Goal: Task Accomplishment & Management: Complete application form

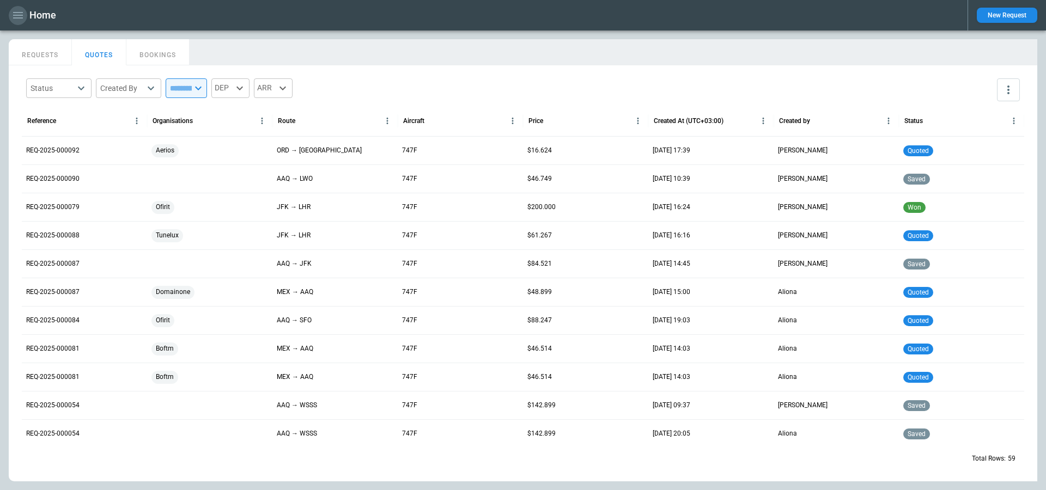
click at [22, 19] on icon "button" at bounding box center [17, 15] width 13 height 13
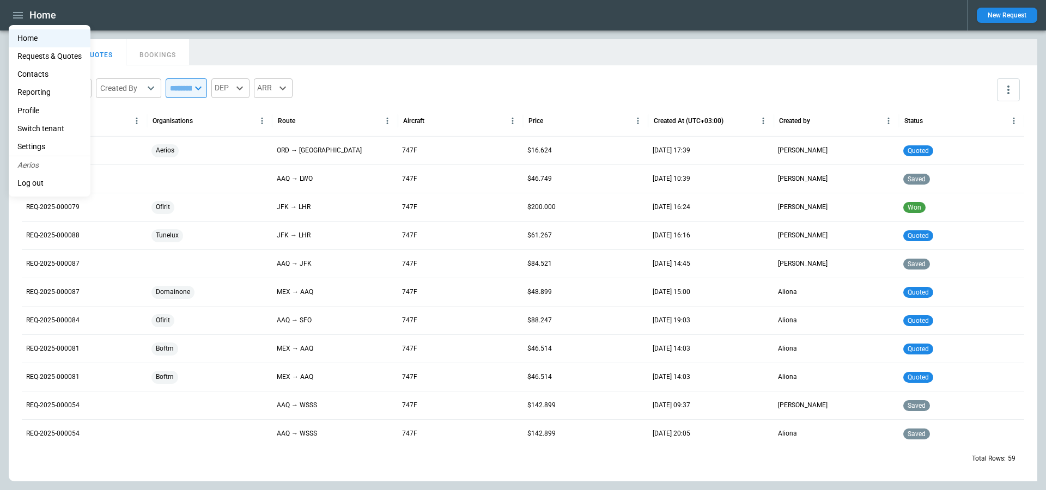
click at [49, 123] on li "Switch tenant" at bounding box center [50, 129] width 82 height 18
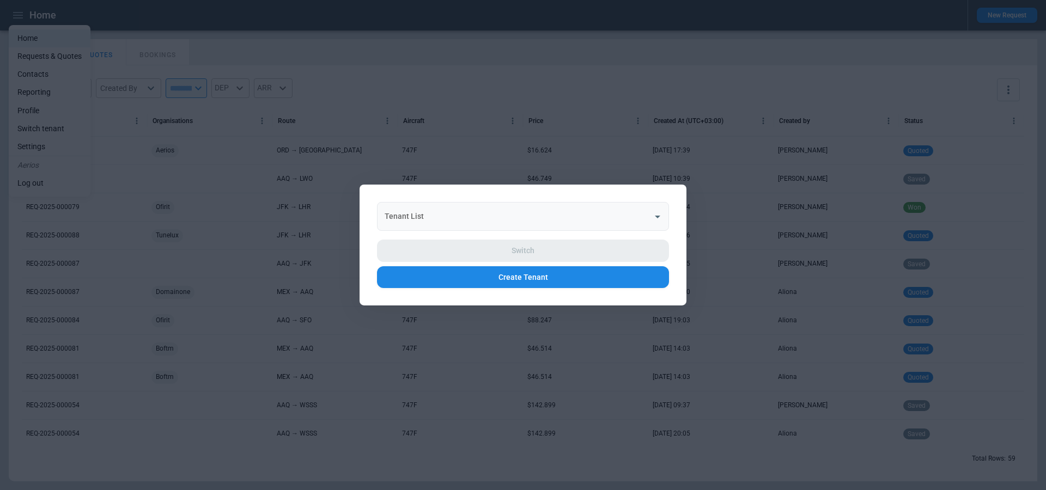
click at [529, 220] on input "Tenant List" at bounding box center [515, 216] width 266 height 19
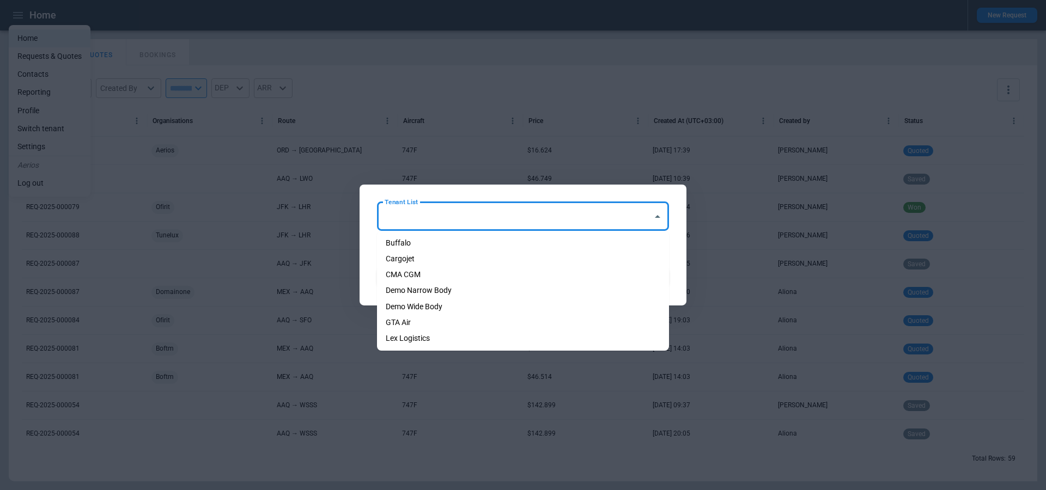
click at [443, 266] on li "Cargojet" at bounding box center [523, 259] width 292 height 16
type input "********"
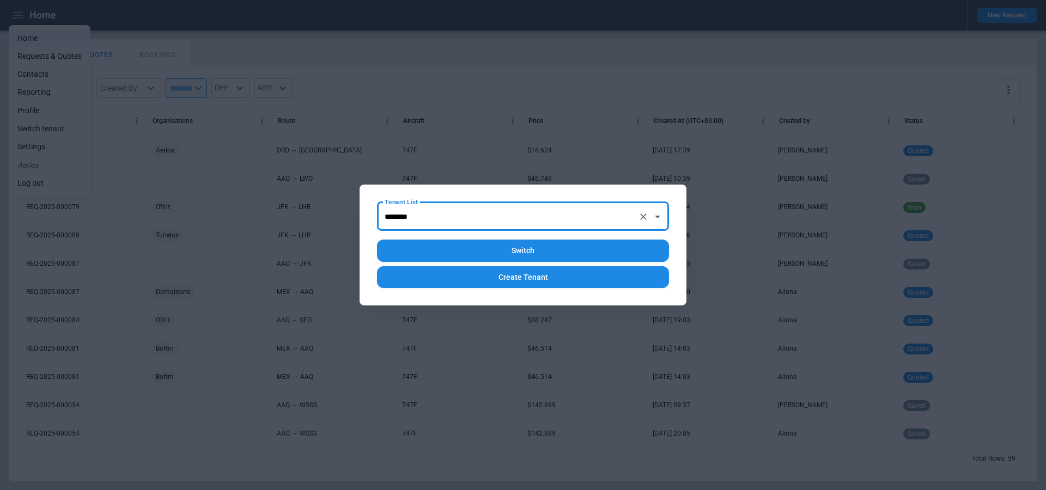
click at [483, 244] on button "Switch" at bounding box center [523, 251] width 292 height 22
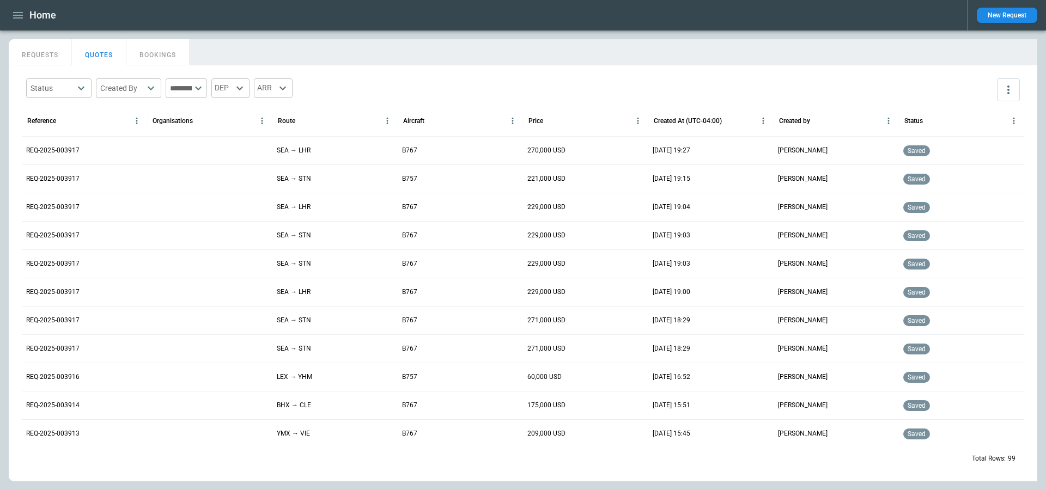
click at [56, 58] on button "REQUESTS" at bounding box center [40, 52] width 63 height 26
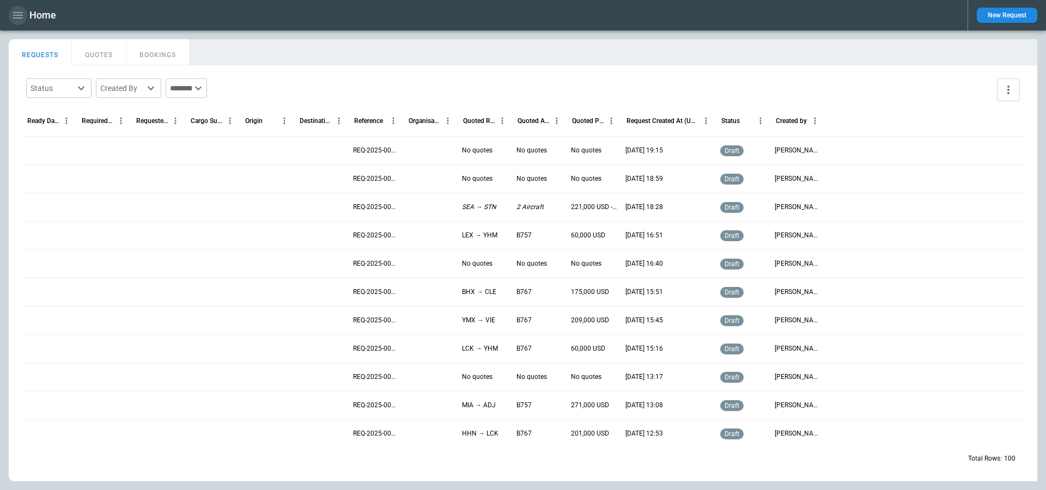
click at [19, 20] on icon "button" at bounding box center [17, 15] width 13 height 13
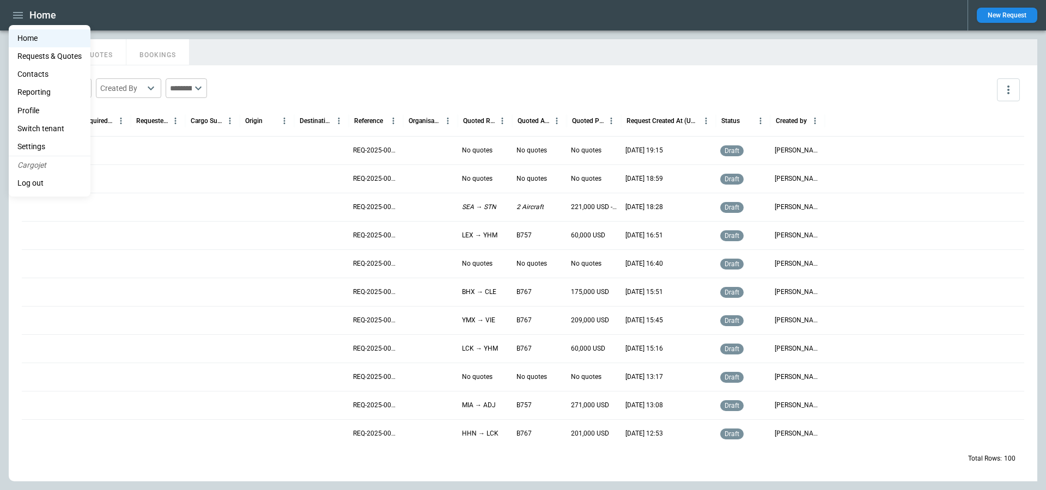
click at [48, 75] on li "Contacts" at bounding box center [50, 74] width 82 height 18
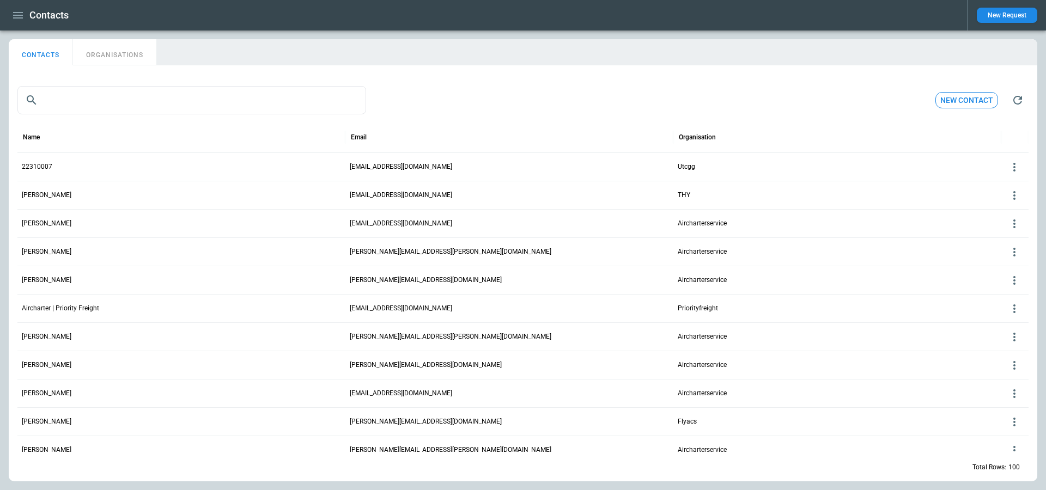
click at [14, 16] on icon "button" at bounding box center [17, 15] width 13 height 13
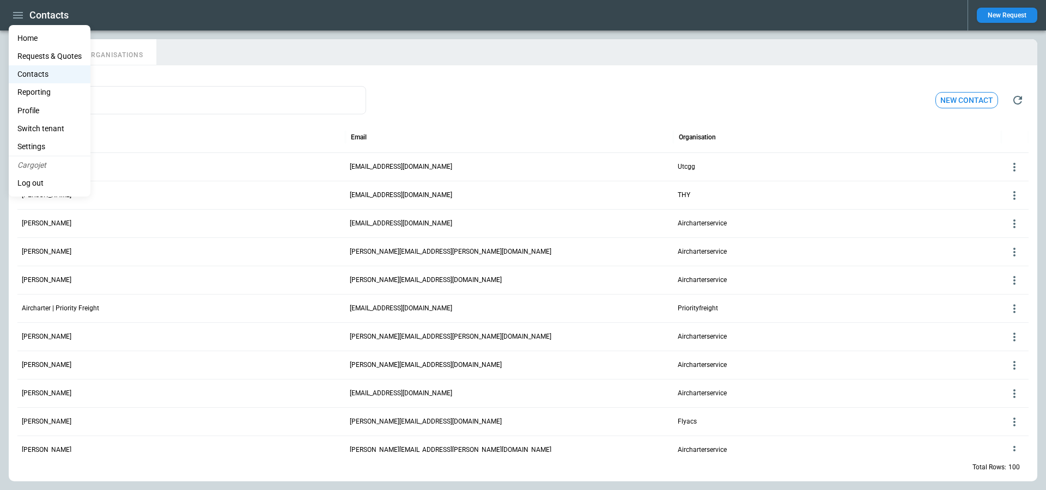
click at [31, 36] on li "Home" at bounding box center [50, 38] width 82 height 18
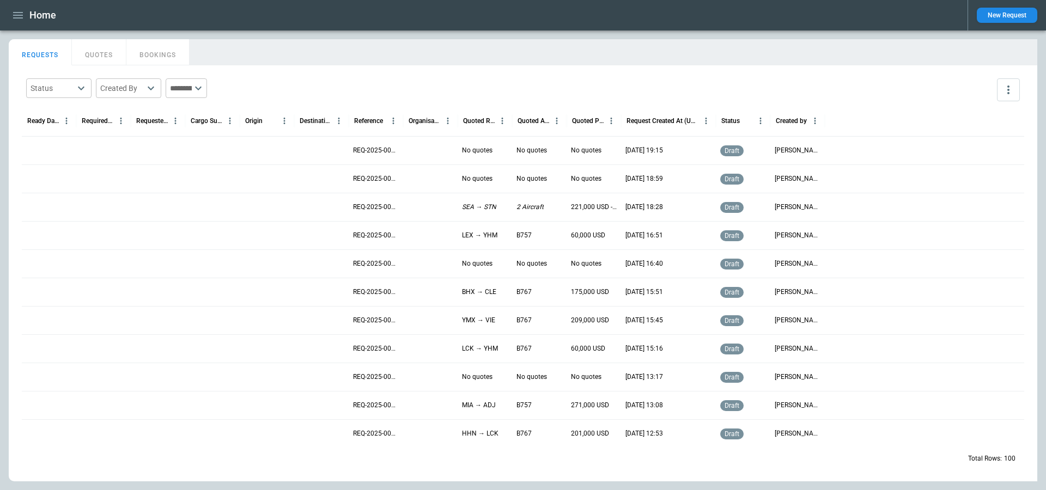
click at [126, 146] on div at bounding box center [103, 150] width 54 height 28
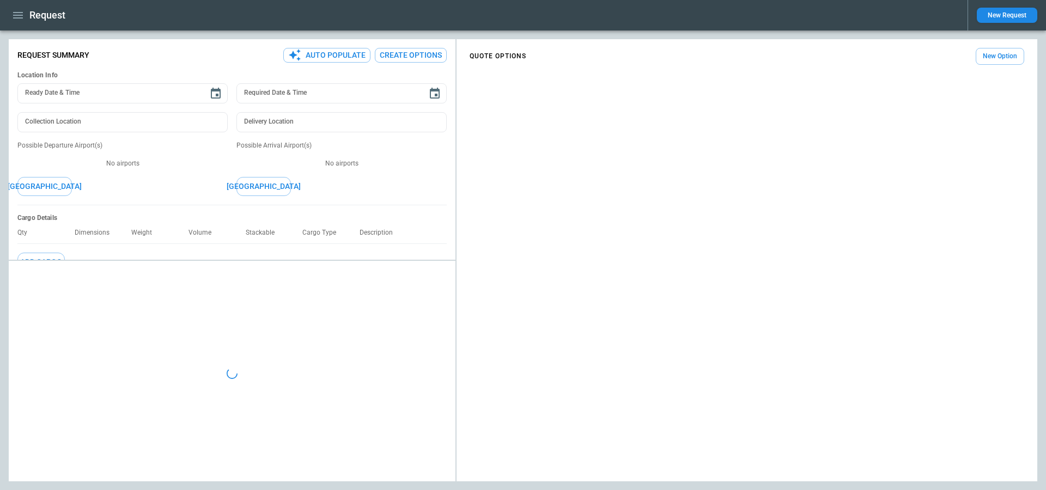
type textarea "*"
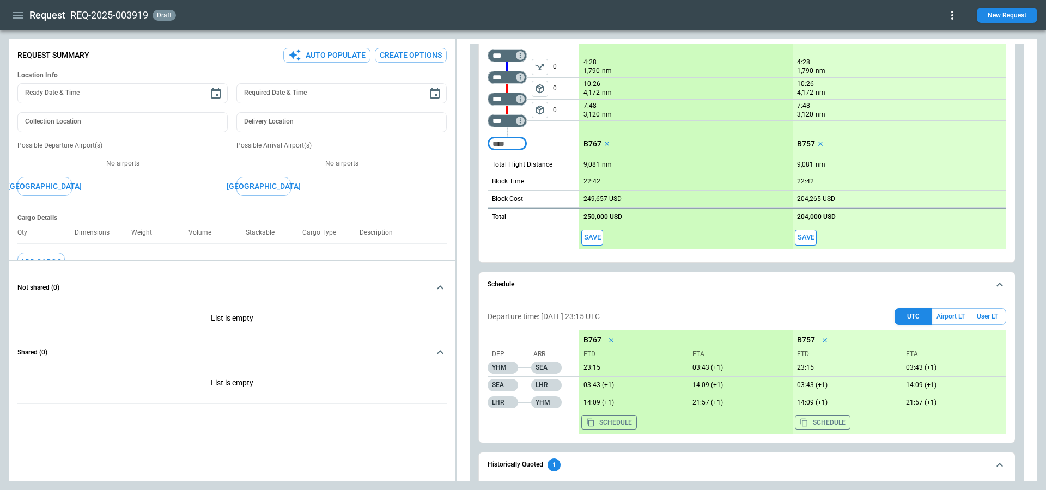
scroll to position [384, 0]
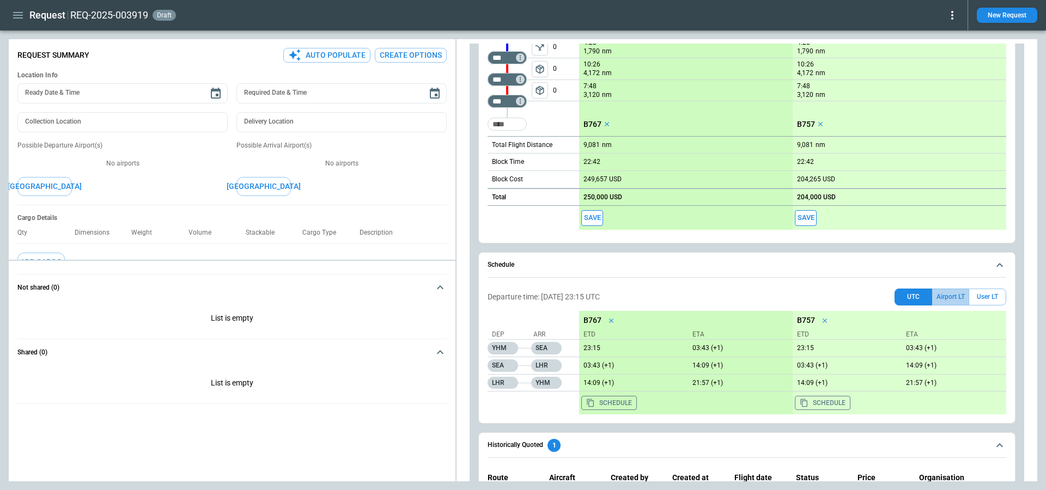
click at [960, 294] on button "Airport LT" at bounding box center [950, 297] width 37 height 17
click at [981, 294] on button "User LT" at bounding box center [988, 297] width 38 height 17
click at [957, 294] on button "Airport LT" at bounding box center [950, 297] width 37 height 17
click at [916, 294] on button "UTC" at bounding box center [914, 297] width 38 height 17
click at [945, 293] on button "Airport LT" at bounding box center [950, 297] width 37 height 17
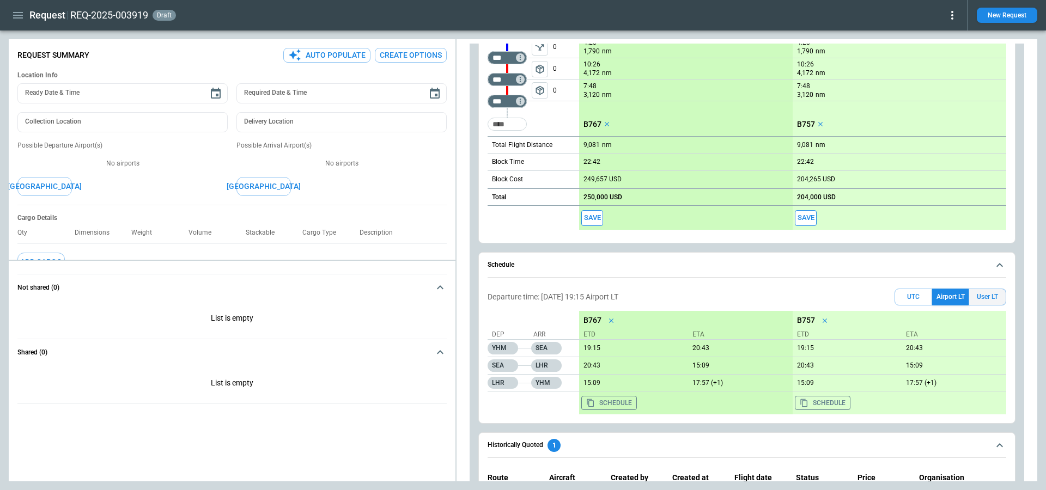
click at [984, 299] on button "User LT" at bounding box center [988, 297] width 38 height 17
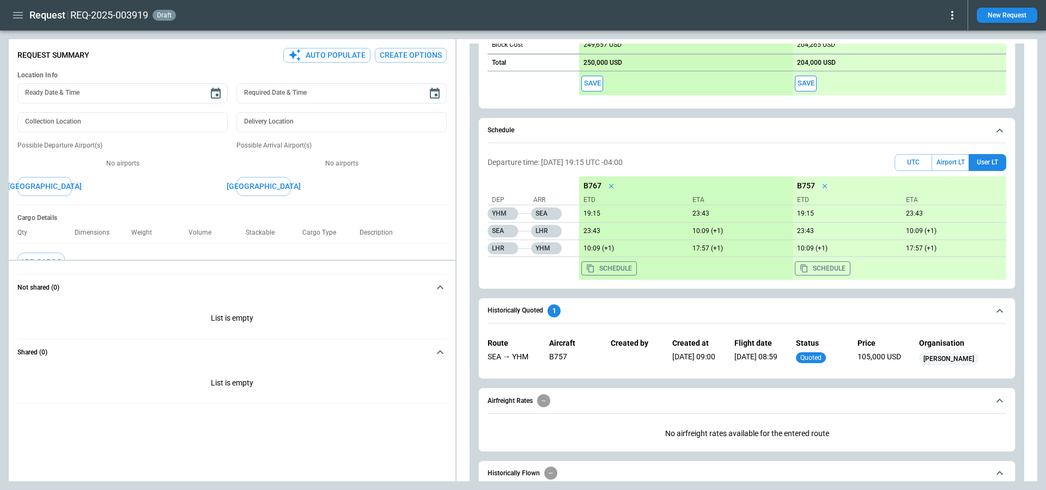
scroll to position [504, 0]
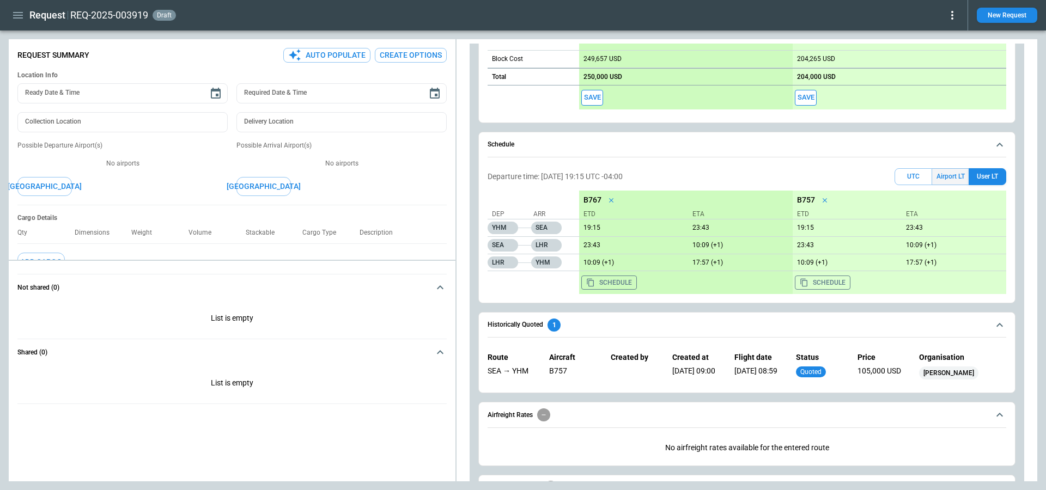
click at [955, 173] on button "Airport LT" at bounding box center [950, 176] width 37 height 17
click at [925, 178] on button "UTC" at bounding box center [914, 176] width 38 height 17
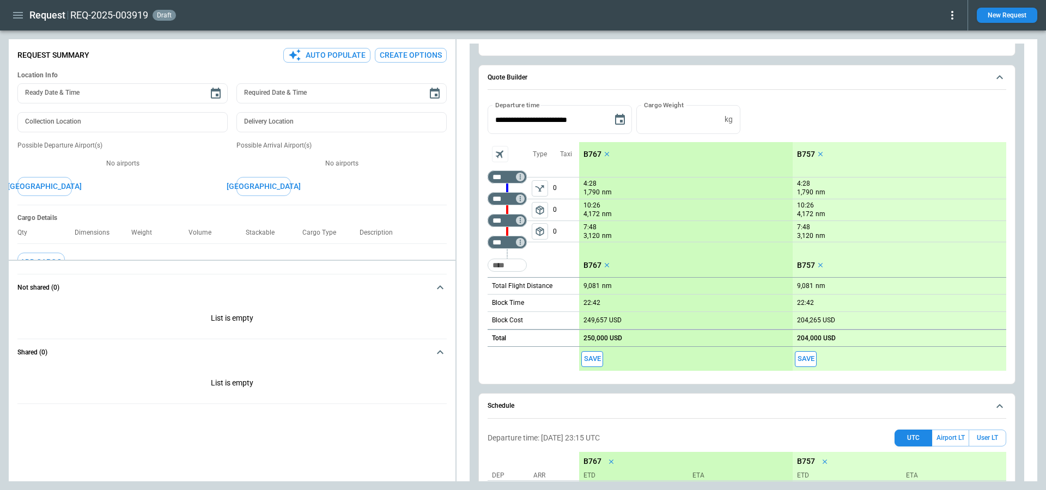
scroll to position [224, 0]
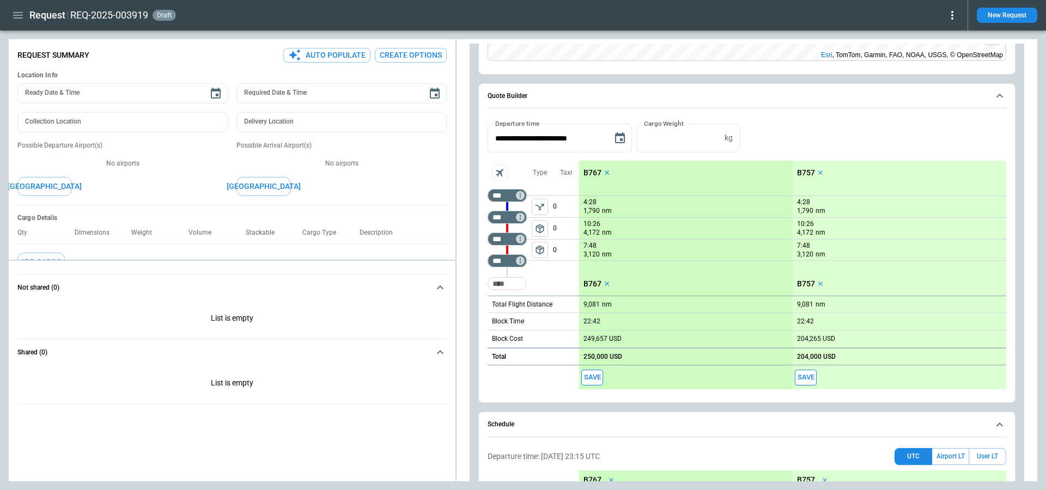
click at [14, 11] on icon "button" at bounding box center [17, 15] width 13 height 13
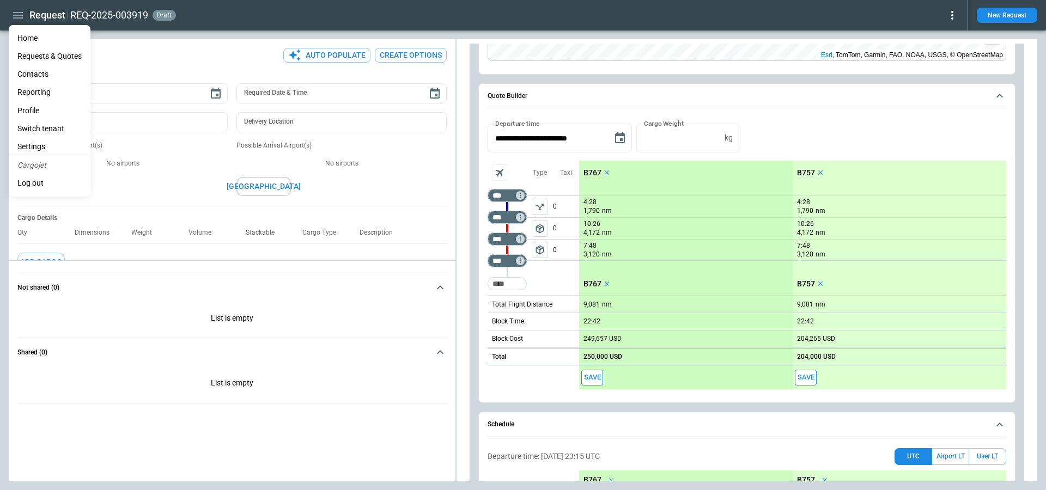
click at [44, 126] on li "Switch tenant" at bounding box center [50, 129] width 82 height 18
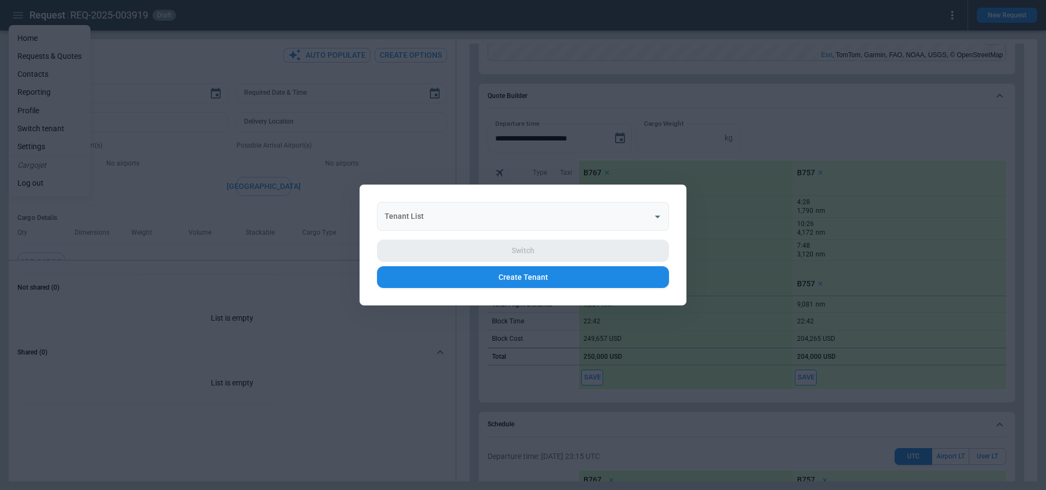
click at [571, 207] on input "Tenant List" at bounding box center [515, 216] width 266 height 19
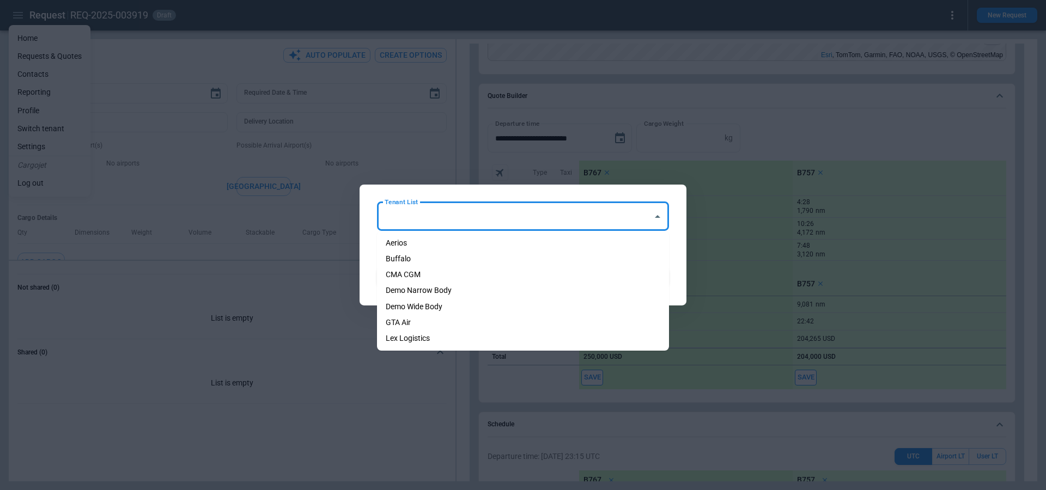
click at [484, 320] on li "GTA Air" at bounding box center [523, 323] width 292 height 16
type input "*******"
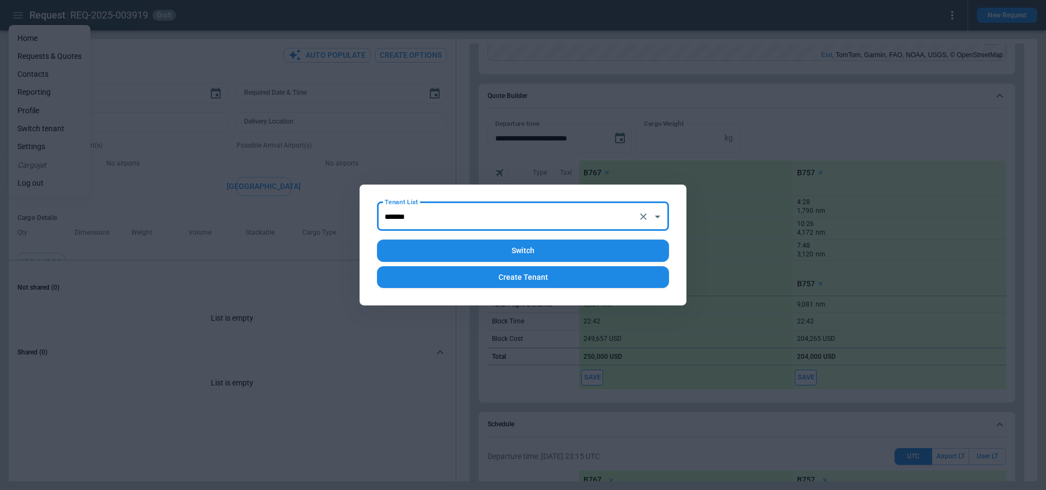
click at [511, 246] on button "Switch" at bounding box center [523, 251] width 292 height 22
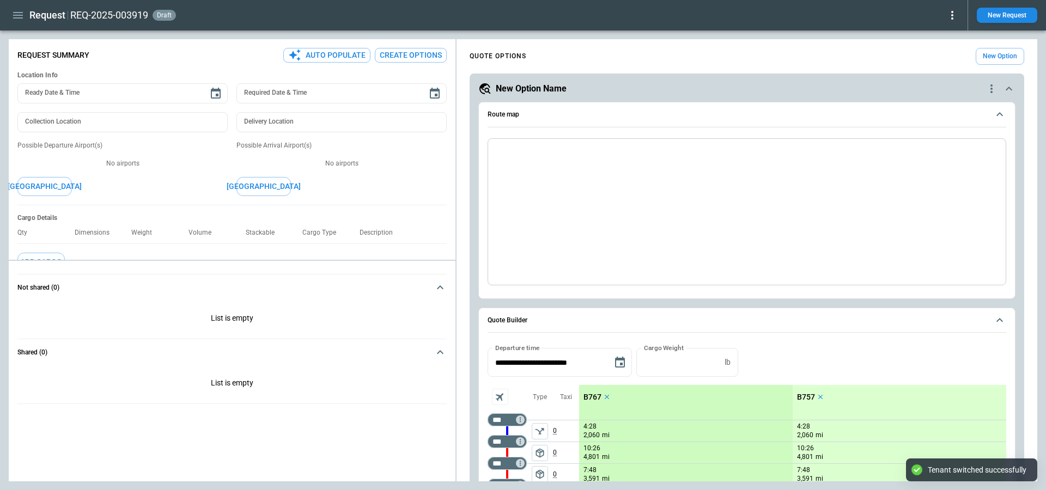
type textarea "*"
click at [20, 19] on icon "button" at bounding box center [17, 15] width 13 height 13
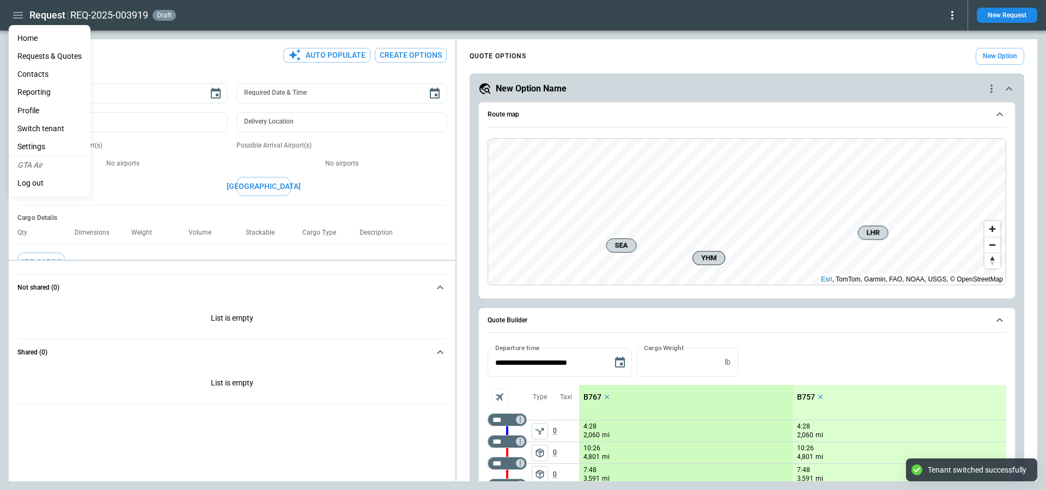
click at [24, 35] on li "Home" at bounding box center [50, 38] width 82 height 18
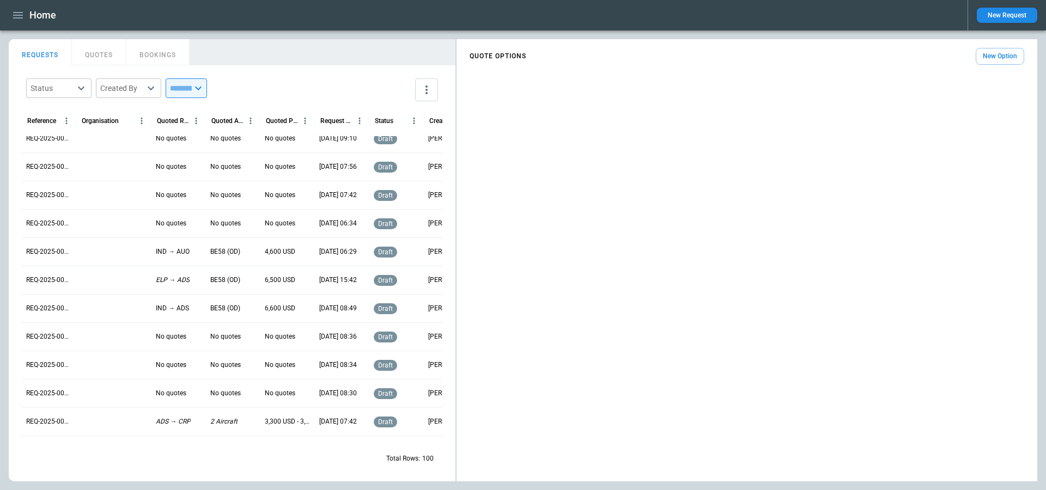
click at [104, 62] on button "QUOTES" at bounding box center [99, 52] width 54 height 26
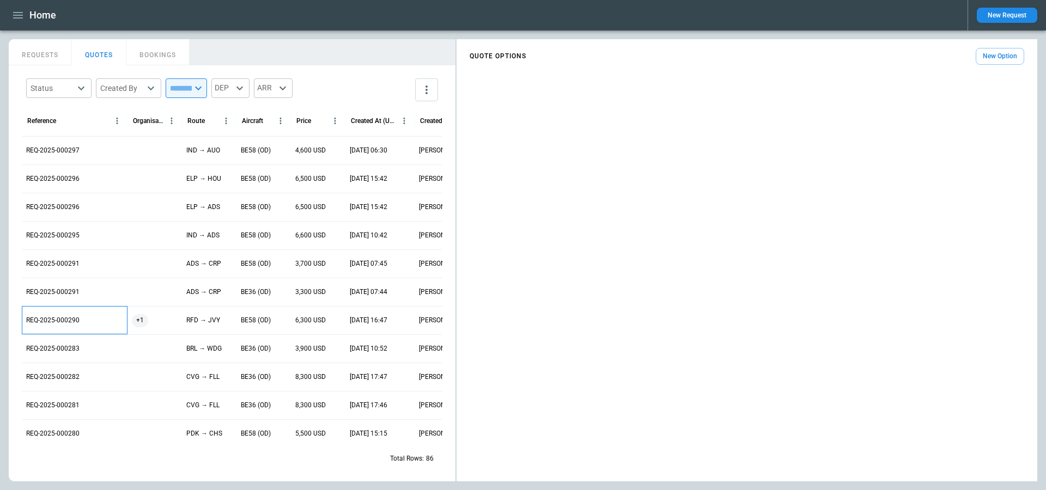
click at [74, 318] on p "REQ-2025-000290" at bounding box center [52, 320] width 53 height 9
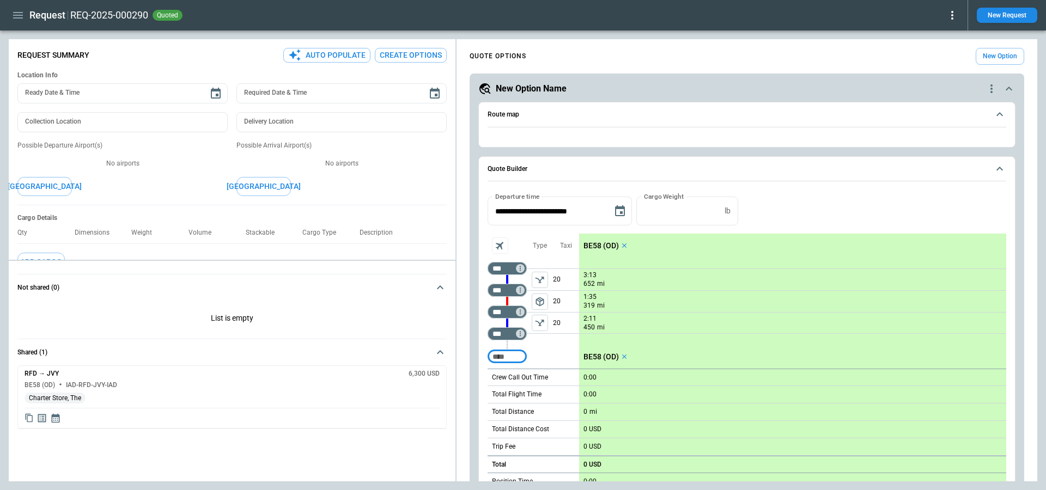
type textarea "*"
type input "**********"
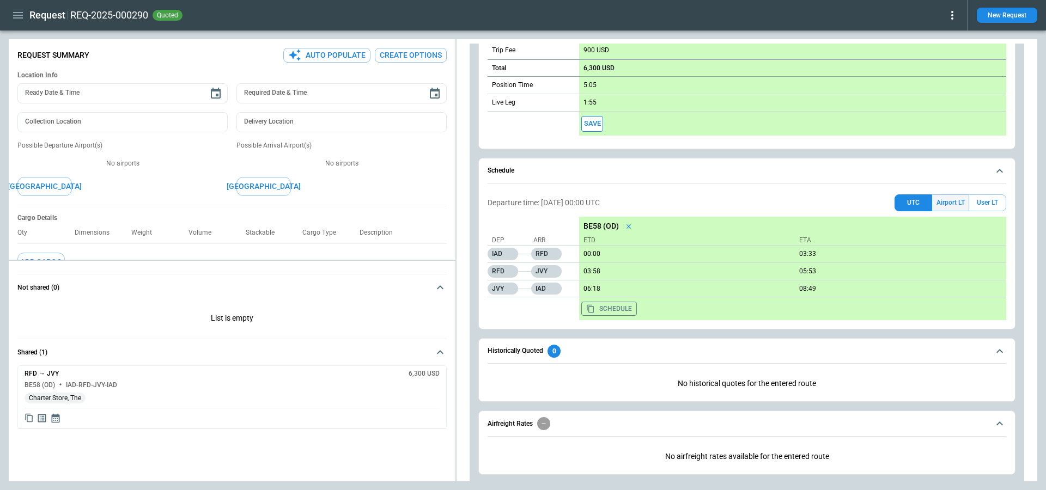
click at [944, 199] on button "Airport LT" at bounding box center [950, 202] width 37 height 17
click at [980, 199] on button "User LT" at bounding box center [988, 202] width 38 height 17
click at [951, 198] on button "Airport LT" at bounding box center [950, 202] width 37 height 17
click at [981, 201] on button "User LT" at bounding box center [988, 202] width 38 height 17
click at [954, 201] on button "Airport LT" at bounding box center [950, 202] width 37 height 17
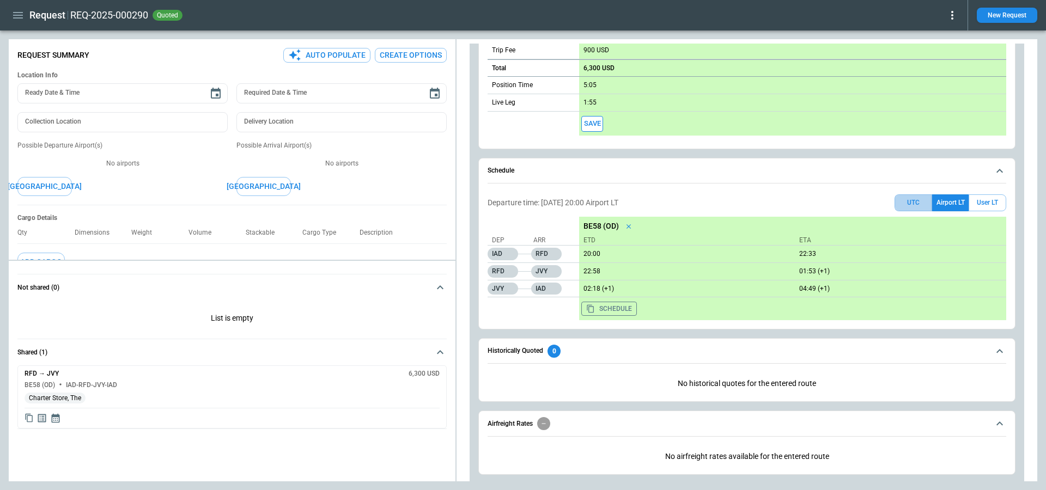
click at [920, 199] on button "UTC" at bounding box center [914, 202] width 38 height 17
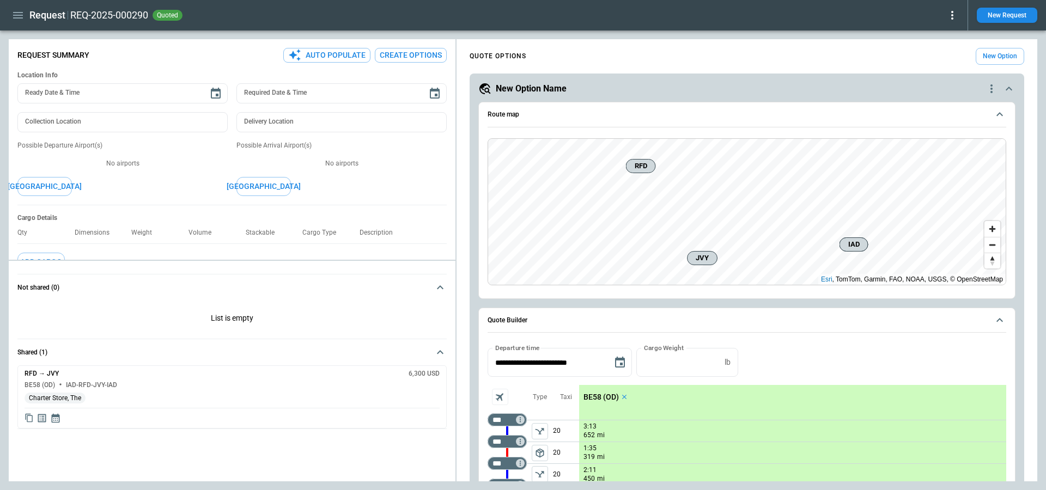
click at [27, 20] on div "Request REQ-2025-000290 quoted" at bounding box center [484, 15] width 950 height 19
click at [21, 18] on icon "button" at bounding box center [18, 15] width 10 height 7
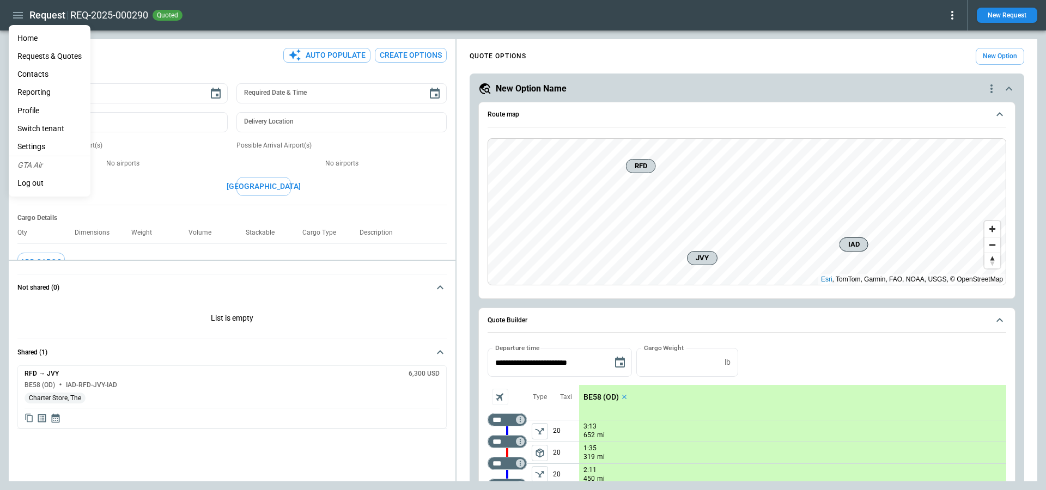
click at [40, 121] on li "Switch tenant" at bounding box center [50, 129] width 82 height 18
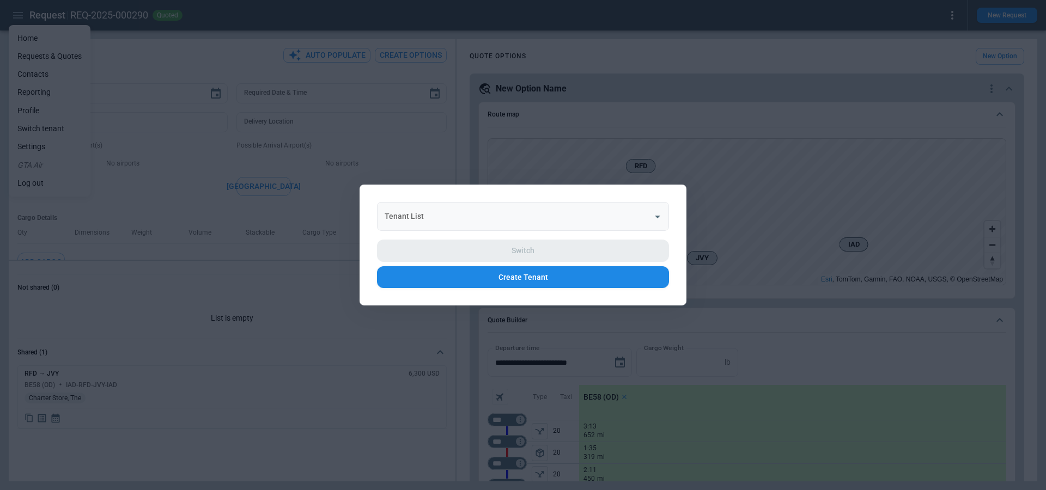
click at [417, 209] on input "Tenant List" at bounding box center [515, 216] width 266 height 19
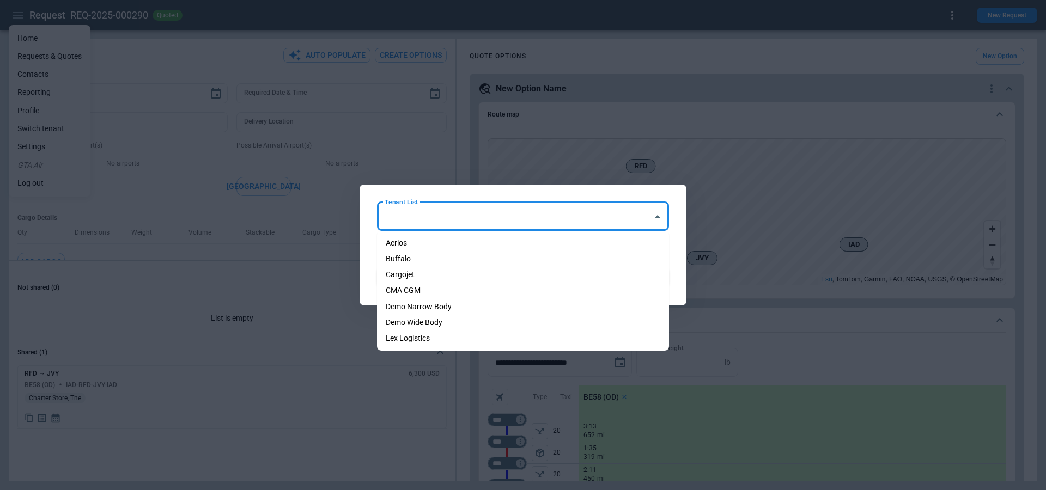
click at [419, 240] on li "Aerios" at bounding box center [523, 243] width 292 height 16
type input "******"
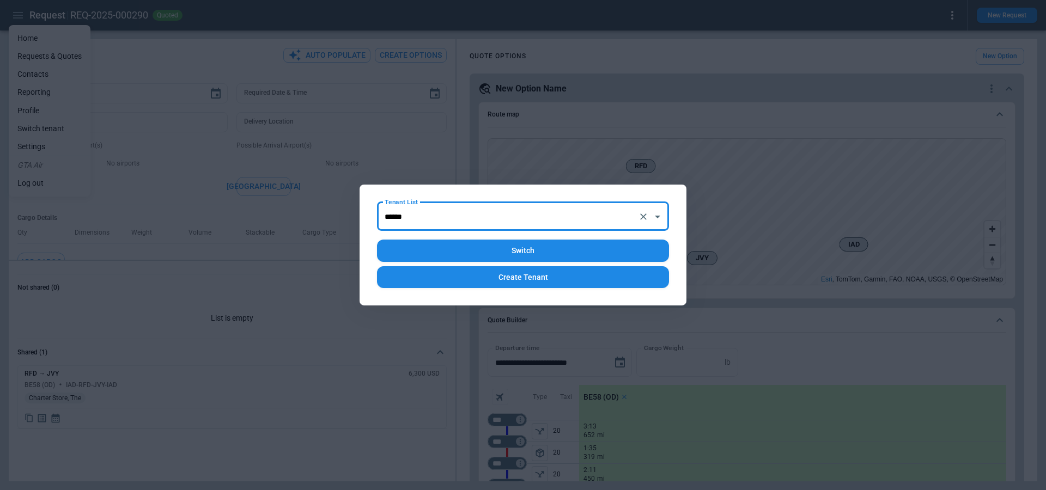
click at [439, 242] on button "Switch" at bounding box center [523, 251] width 292 height 22
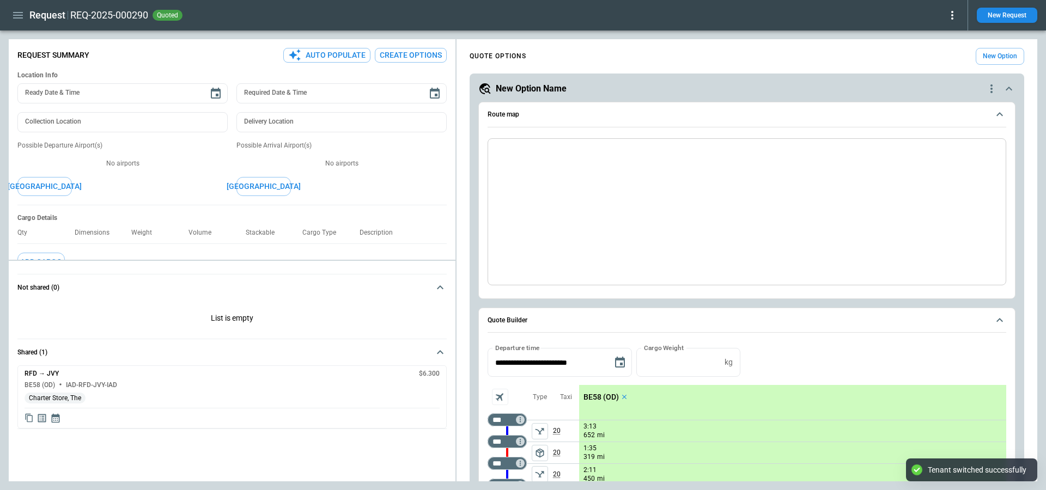
type textarea "*"
click at [20, 15] on icon "button" at bounding box center [18, 15] width 10 height 7
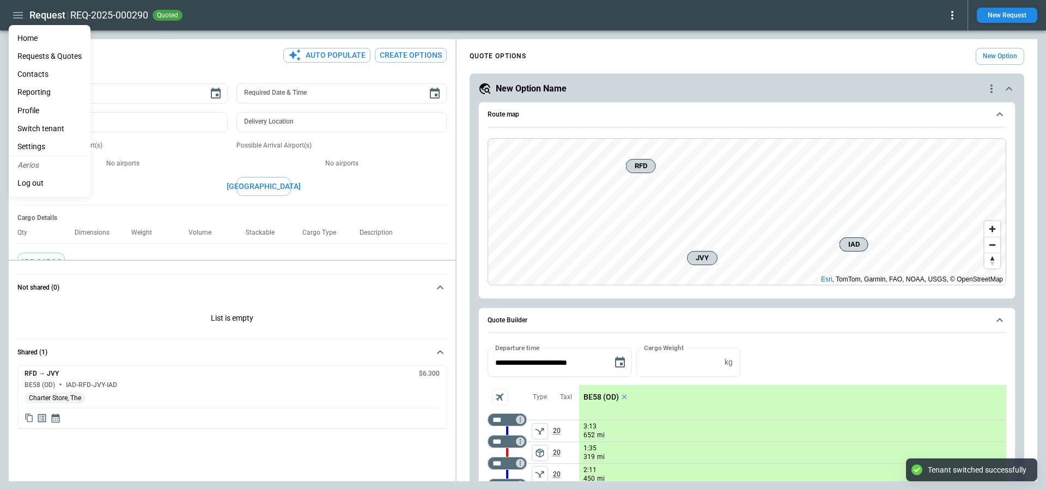
click at [26, 39] on li "Home" at bounding box center [50, 38] width 82 height 18
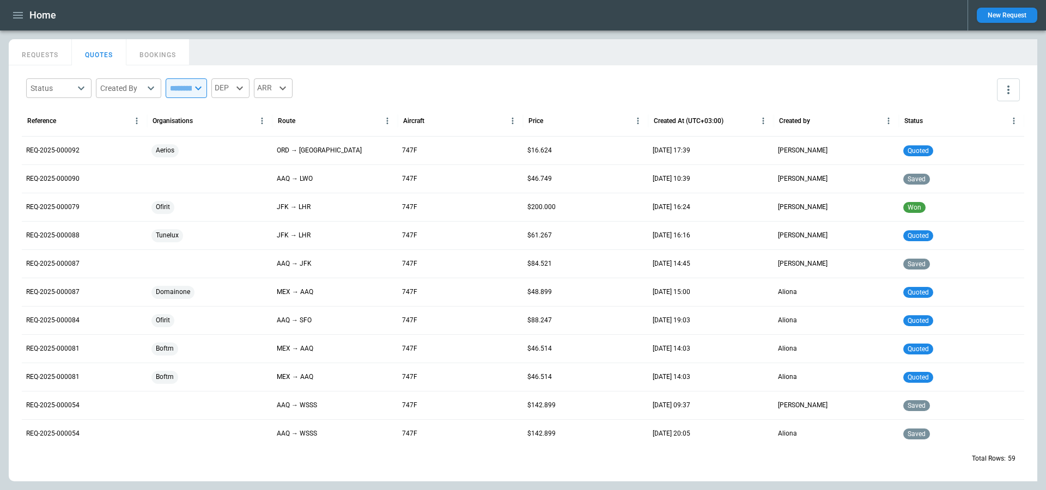
click at [1006, 18] on button "New Request" at bounding box center [1007, 15] width 60 height 15
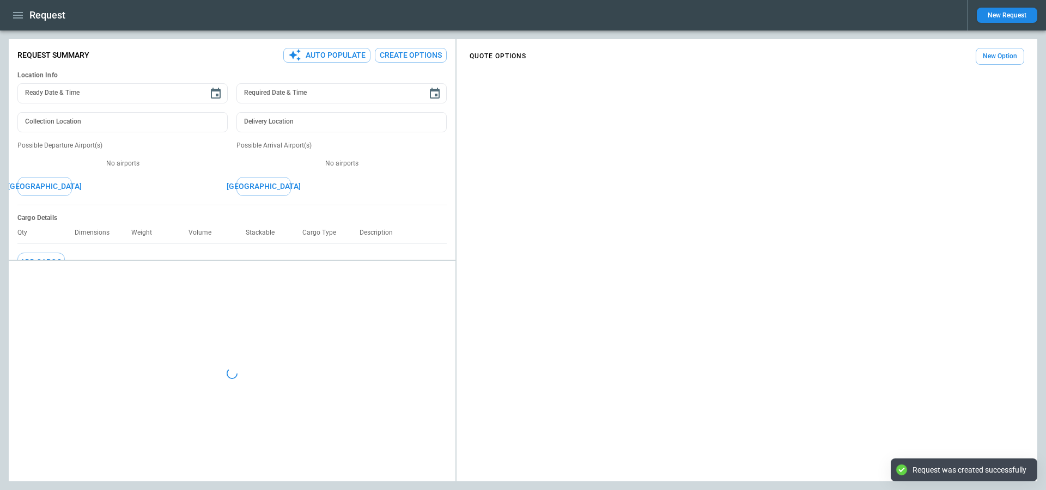
type textarea "*"
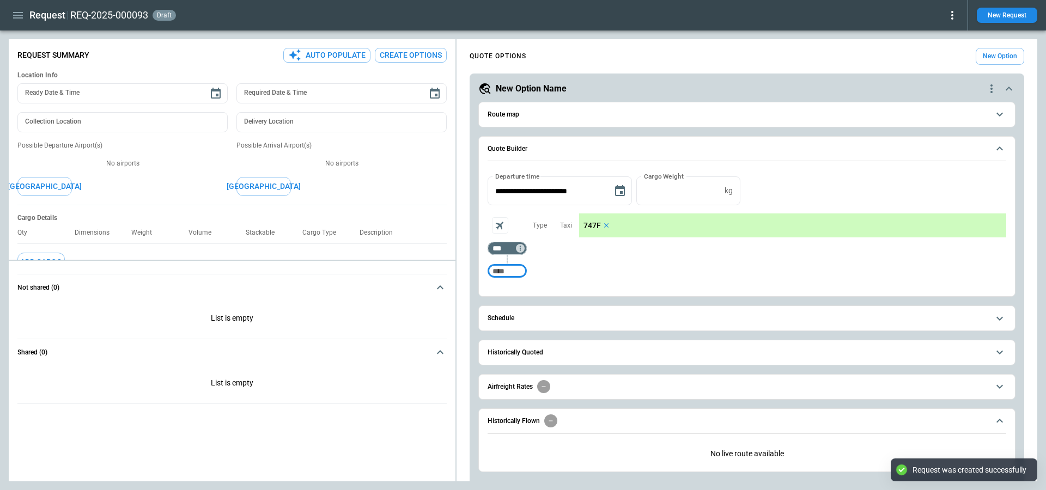
click at [20, 14] on icon "button" at bounding box center [17, 15] width 13 height 13
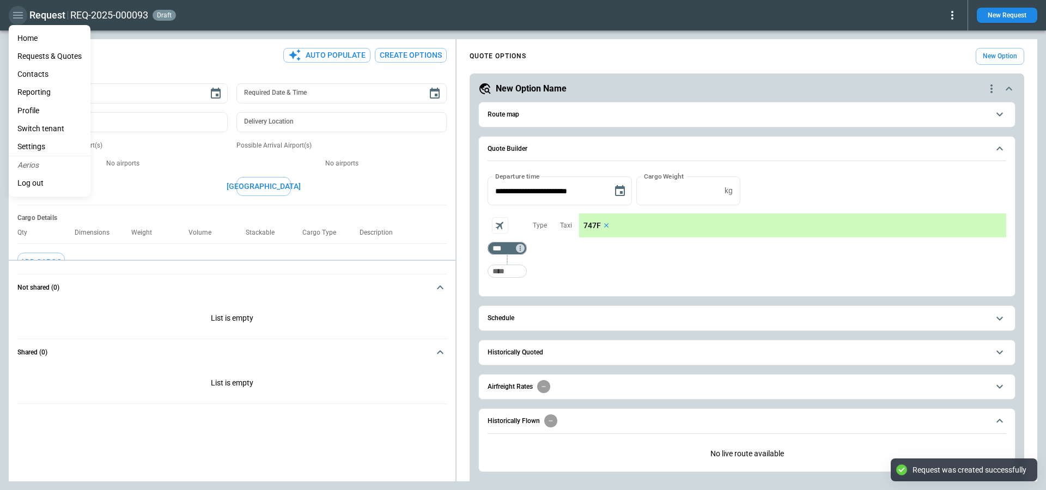
click at [20, 14] on div at bounding box center [523, 245] width 1046 height 490
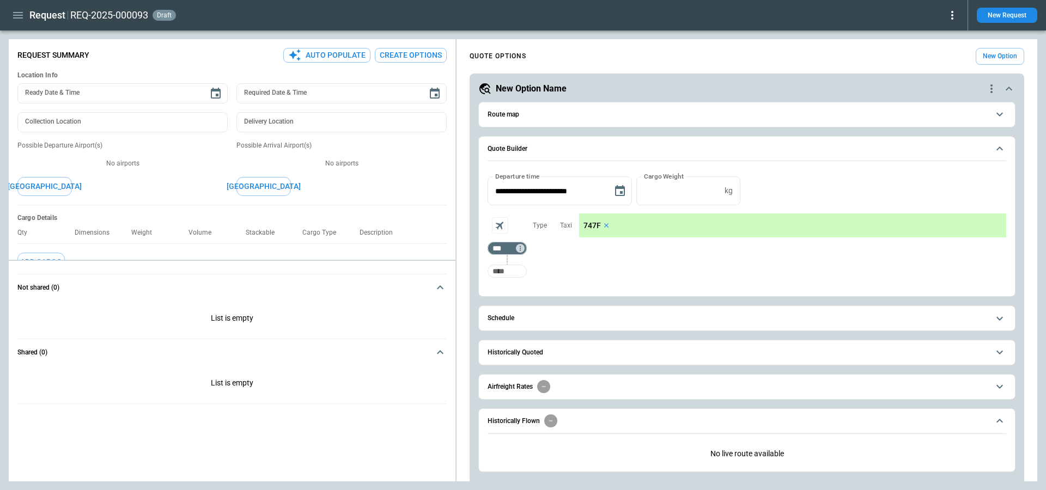
click at [506, 270] on input "Too short" at bounding box center [507, 271] width 35 height 20
click at [505, 248] on input "***" at bounding box center [505, 248] width 31 height 11
type input "***"
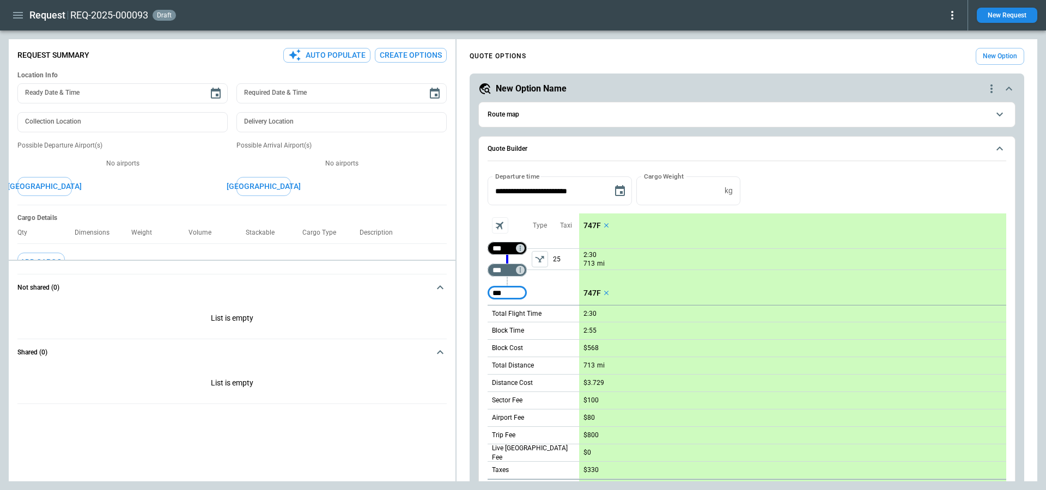
type input "***"
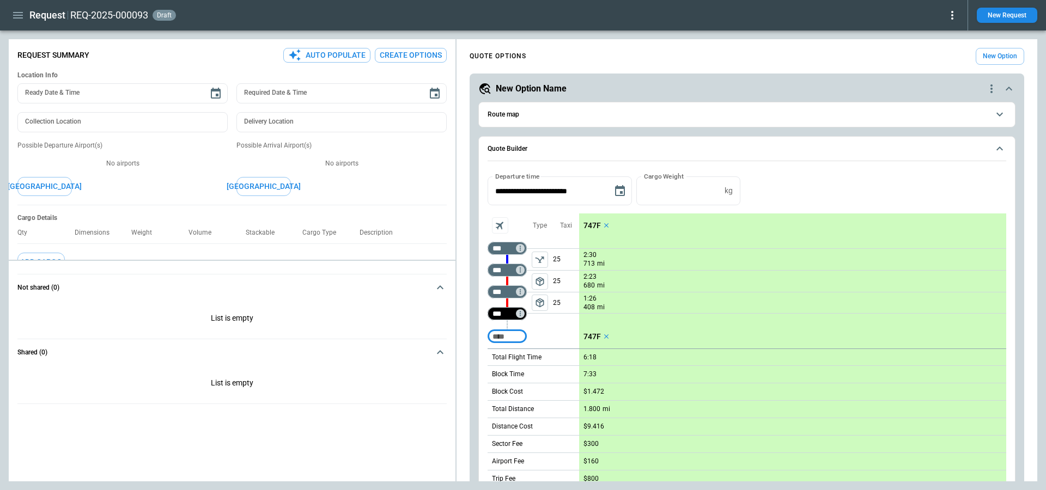
click at [507, 311] on input "***" at bounding box center [505, 313] width 31 height 11
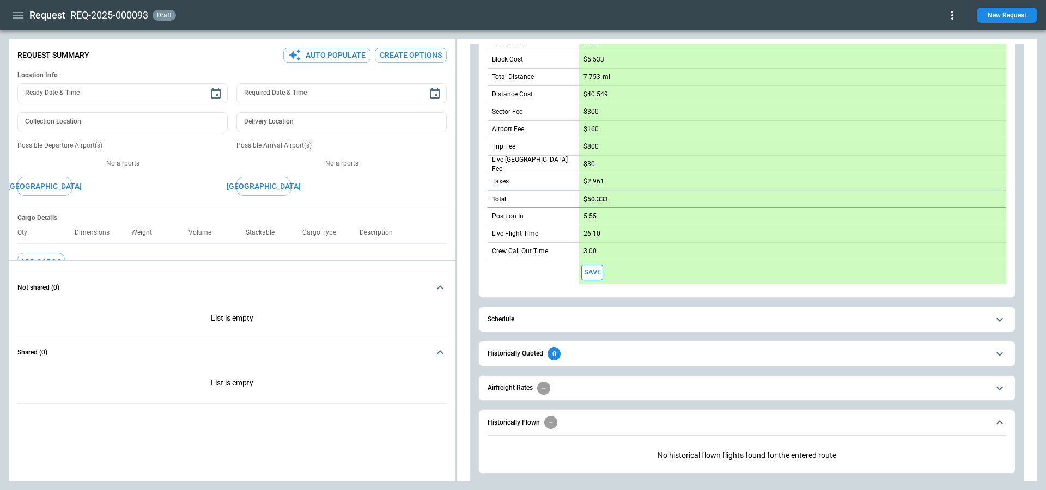
scroll to position [334, 0]
click at [603, 320] on button "Schedule" at bounding box center [747, 317] width 519 height 25
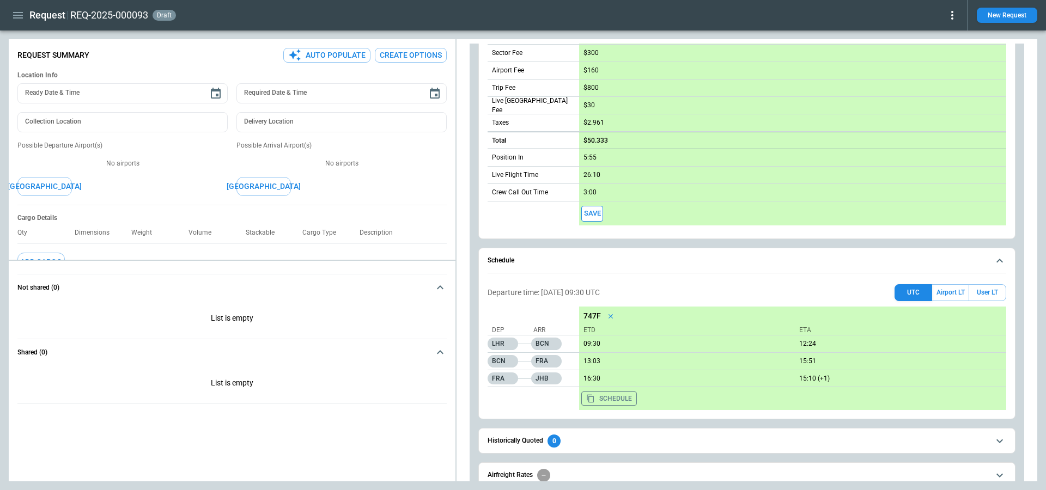
scroll to position [393, 0]
click at [945, 285] on button "Airport LT" at bounding box center [950, 291] width 37 height 17
click at [989, 295] on button "User LT" at bounding box center [988, 291] width 38 height 17
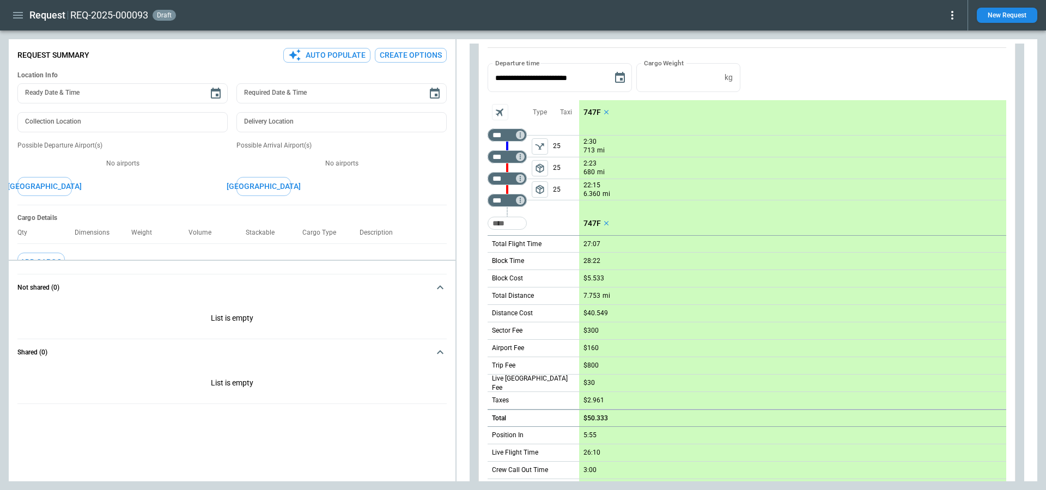
scroll to position [0, 0]
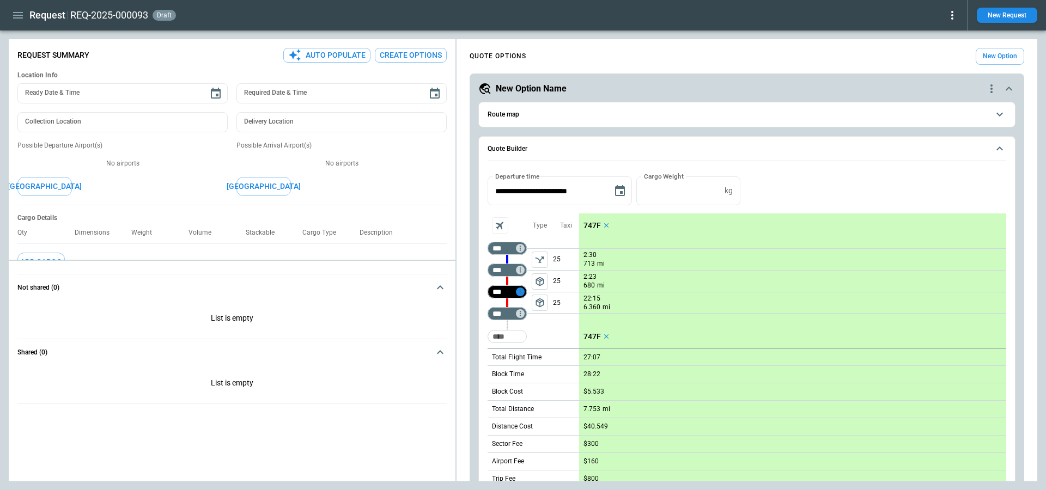
click at [520, 291] on icon "Not found" at bounding box center [520, 292] width 1 height 5
click at [530, 319] on p "Delete" at bounding box center [529, 319] width 18 height 9
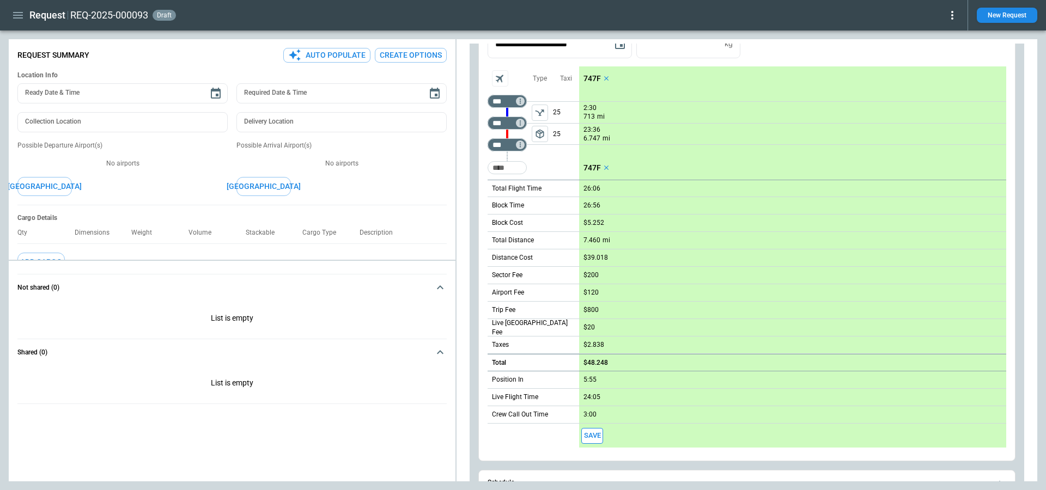
scroll to position [139, 0]
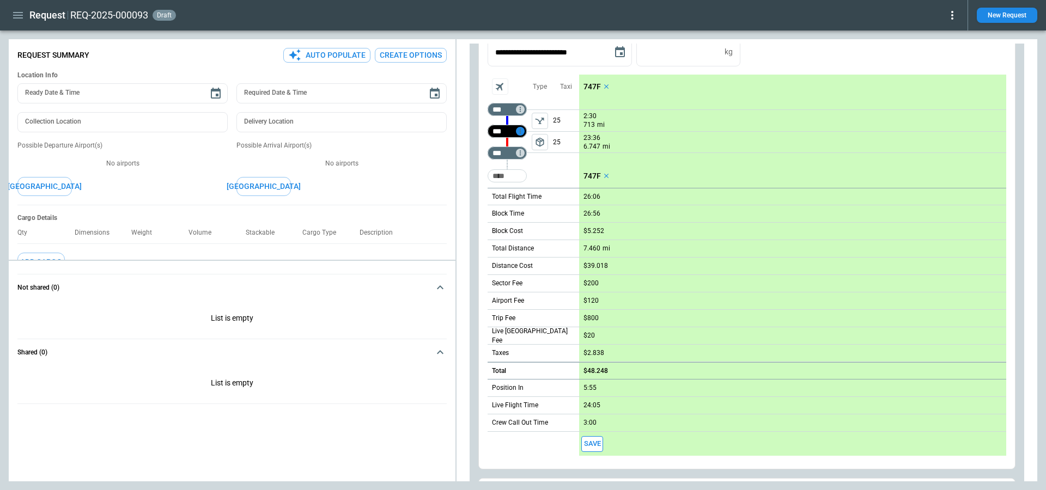
click at [521, 132] on icon "Not found" at bounding box center [520, 131] width 8 height 8
click at [532, 157] on p "Delete" at bounding box center [529, 158] width 18 height 9
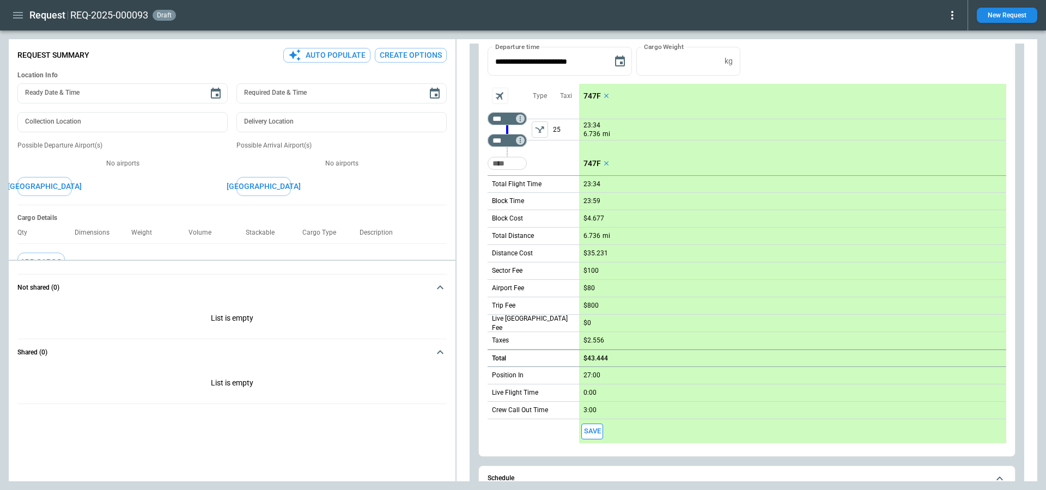
scroll to position [106, 0]
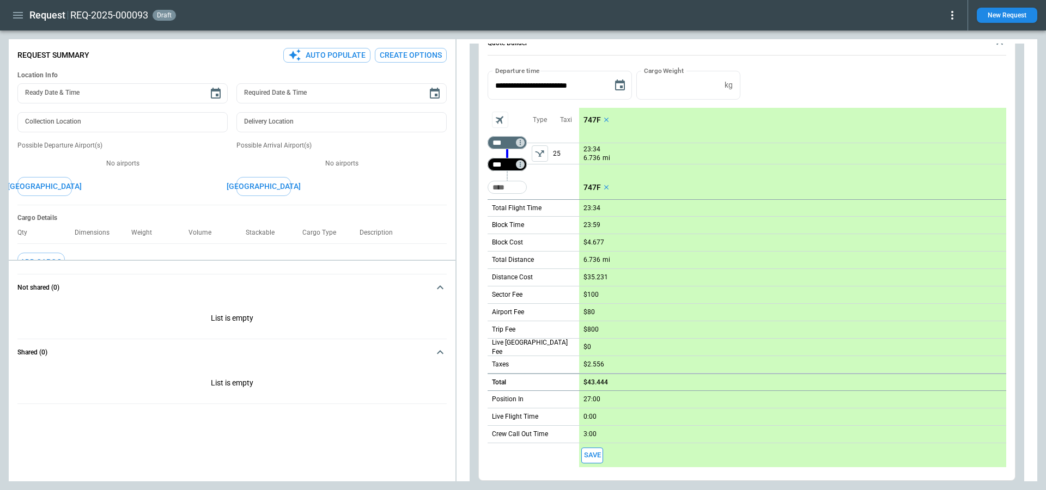
click at [504, 163] on input "***" at bounding box center [505, 164] width 31 height 11
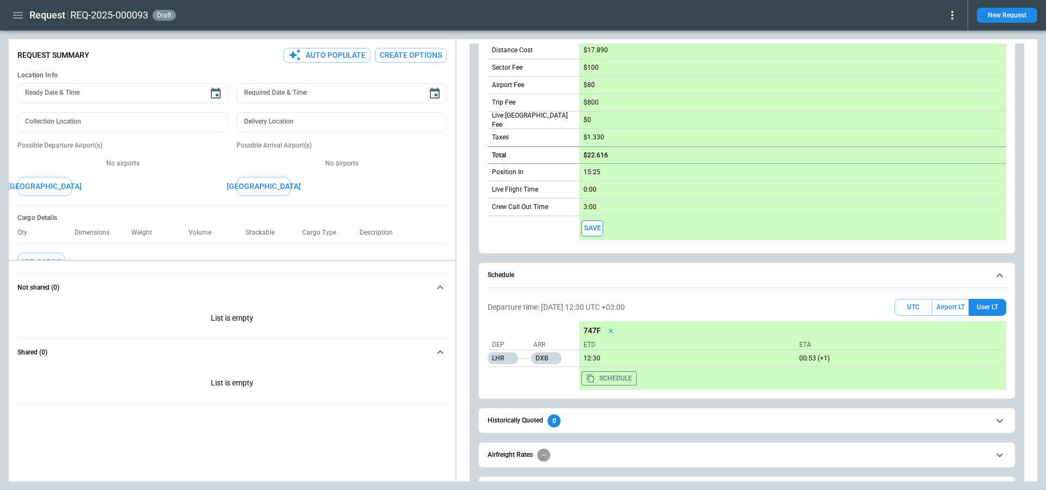
scroll to position [324, 0]
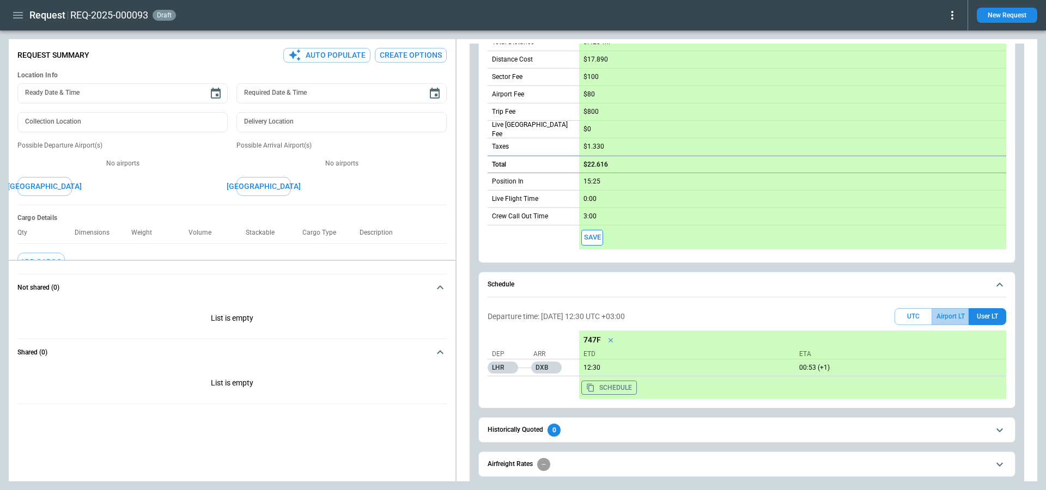
click at [945, 309] on button "Airport LT" at bounding box center [950, 316] width 37 height 17
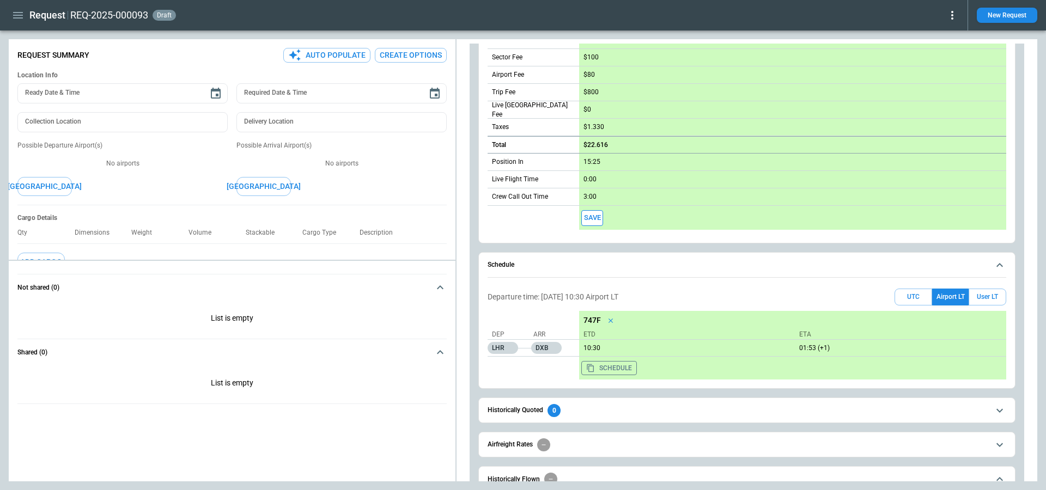
scroll to position [344, 0]
drag, startPoint x: 542, startPoint y: 297, endPoint x: 591, endPoint y: 300, distance: 49.1
click at [591, 300] on div "Departure time: [DATE] 10:30 Airport [GEOGRAPHIC_DATA] LT User LT" at bounding box center [747, 296] width 519 height 17
drag, startPoint x: 827, startPoint y: 345, endPoint x: 817, endPoint y: 345, distance: 9.8
click at [817, 345] on p "01:53 (+1)" at bounding box center [900, 348] width 211 height 8
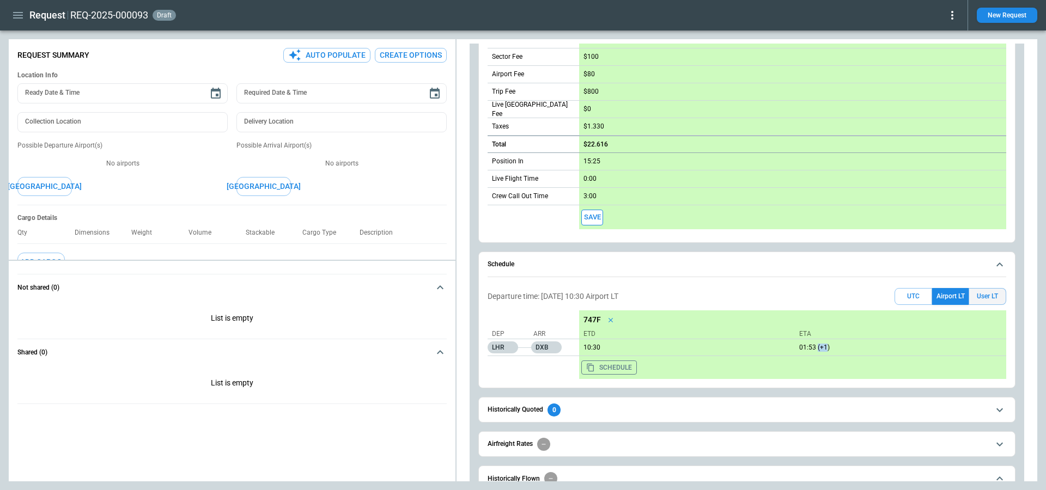
click at [970, 295] on button "User LT" at bounding box center [988, 296] width 38 height 17
click at [914, 289] on button "UTC" at bounding box center [914, 296] width 38 height 17
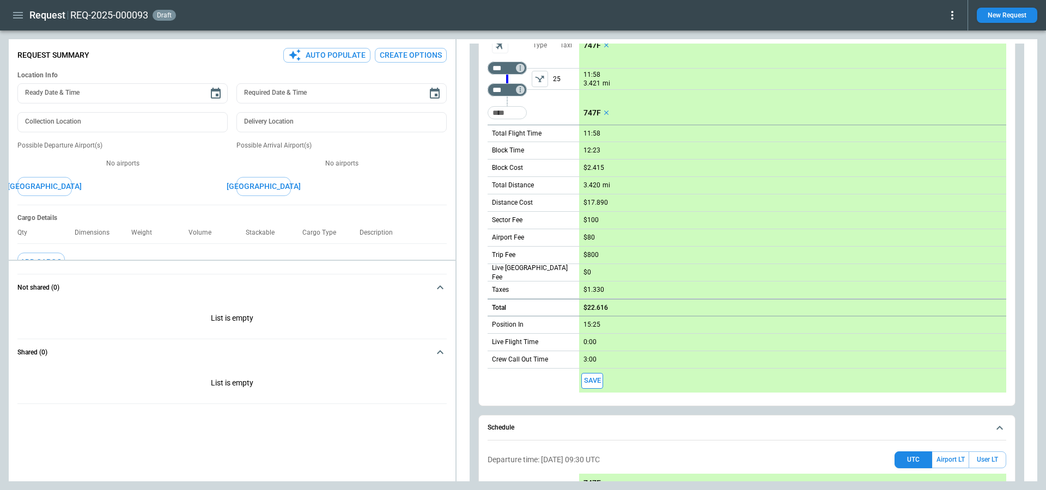
scroll to position [82, 0]
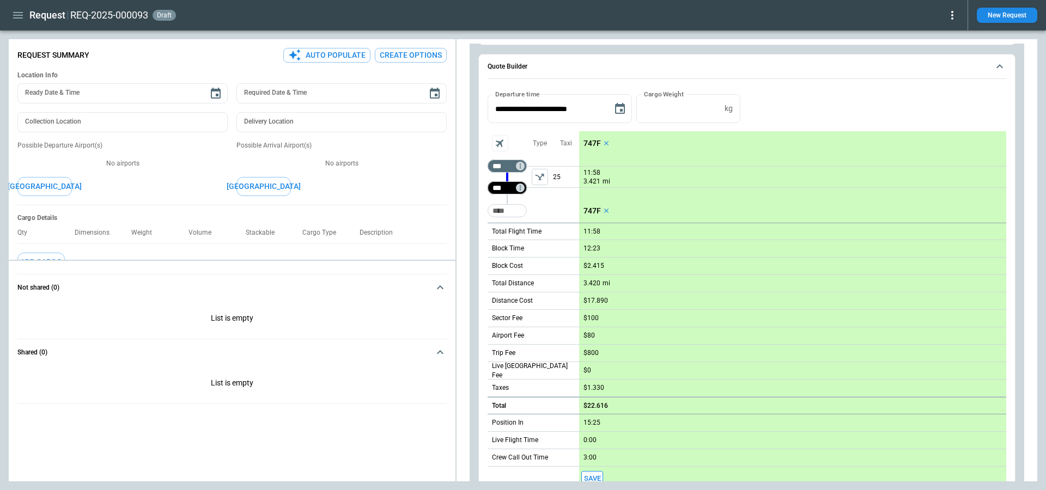
click at [497, 183] on input "***" at bounding box center [505, 188] width 31 height 11
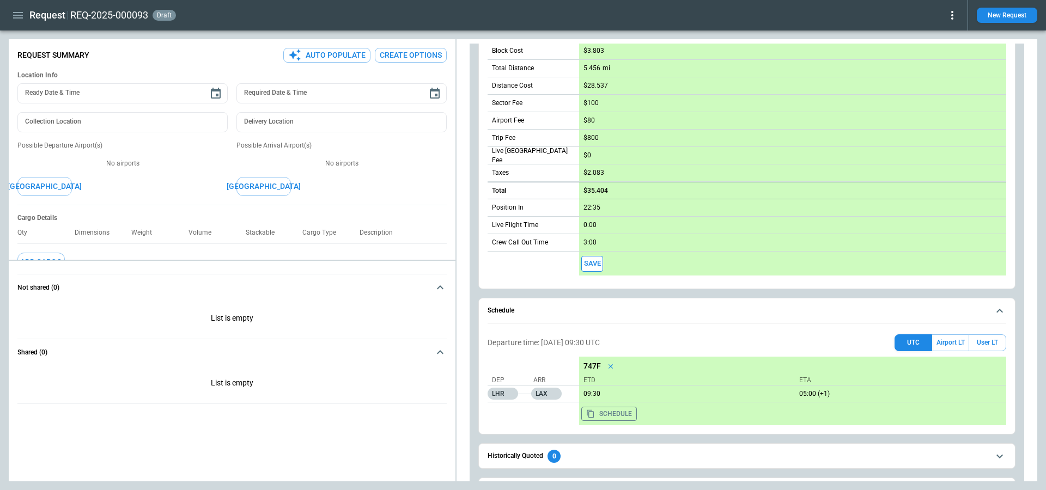
scroll to position [410, 0]
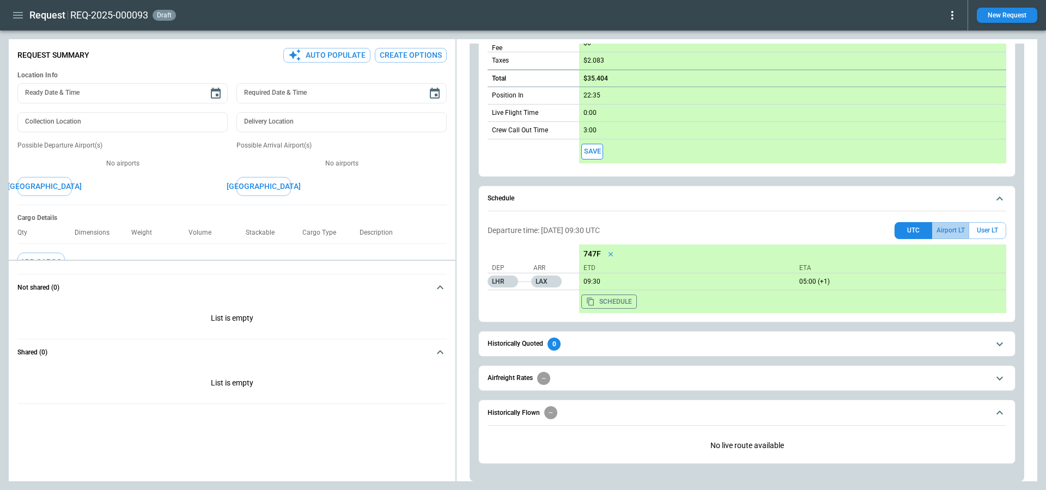
click at [947, 225] on button "Airport LT" at bounding box center [950, 230] width 37 height 17
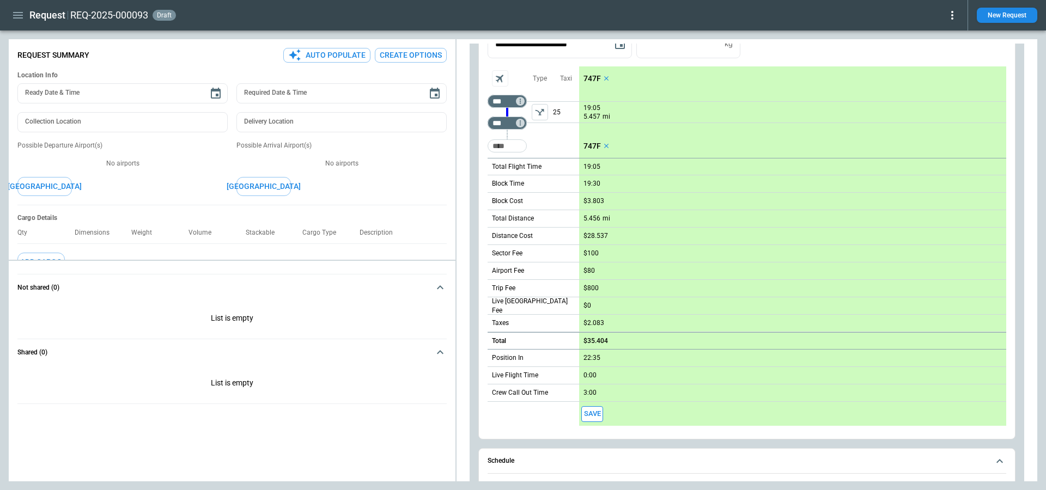
scroll to position [125, 0]
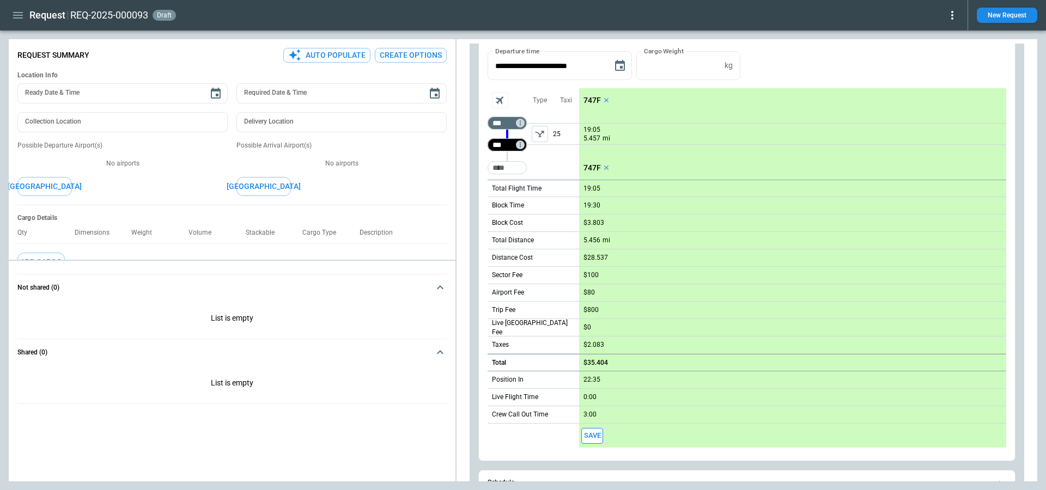
click at [502, 145] on input "***" at bounding box center [505, 144] width 31 height 11
click at [504, 147] on input "***" at bounding box center [505, 144] width 31 height 11
type input "***"
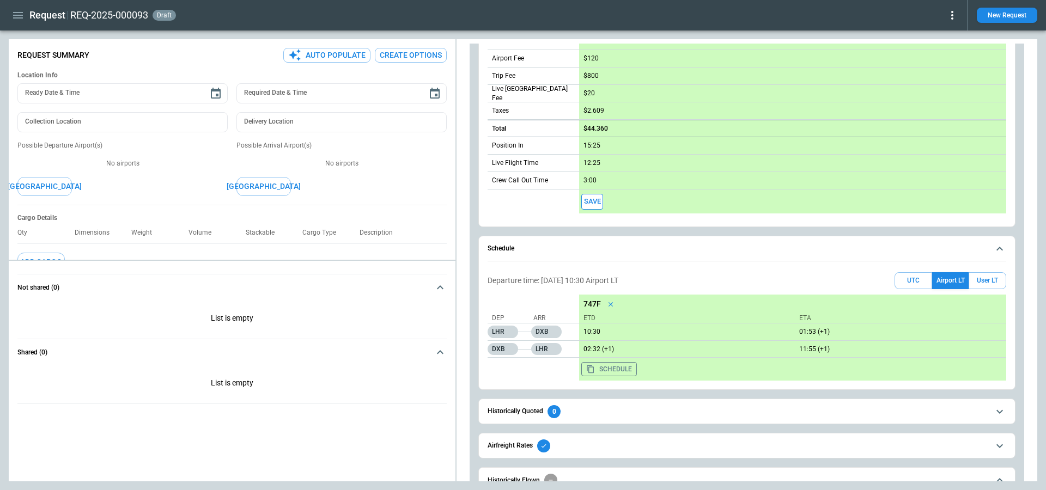
scroll to position [32, 0]
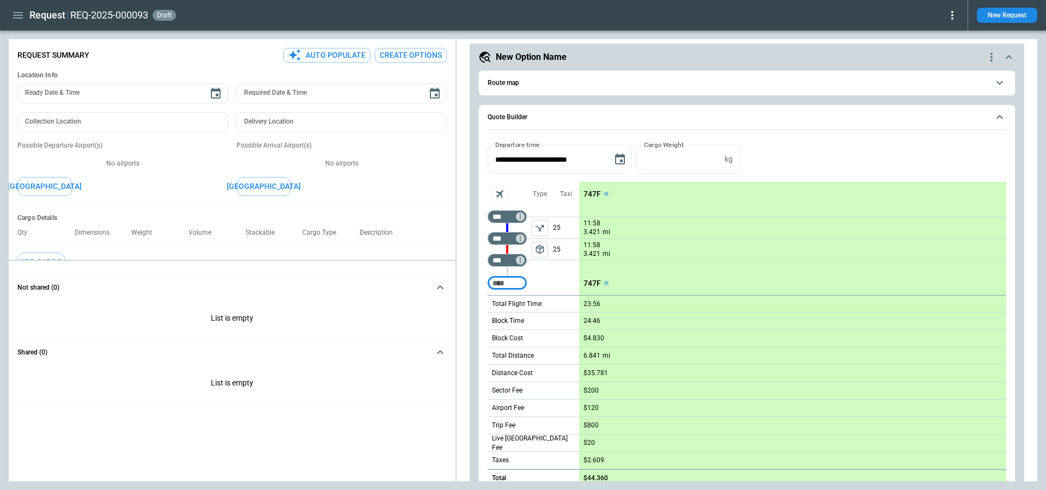
click at [586, 93] on button "Route map" at bounding box center [747, 83] width 519 height 25
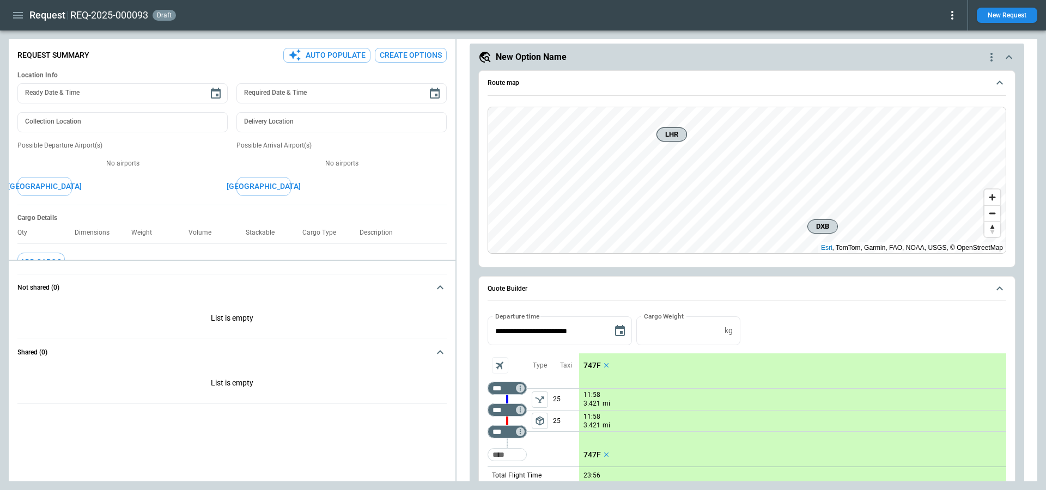
click at [586, 93] on button "Route map" at bounding box center [747, 83] width 519 height 25
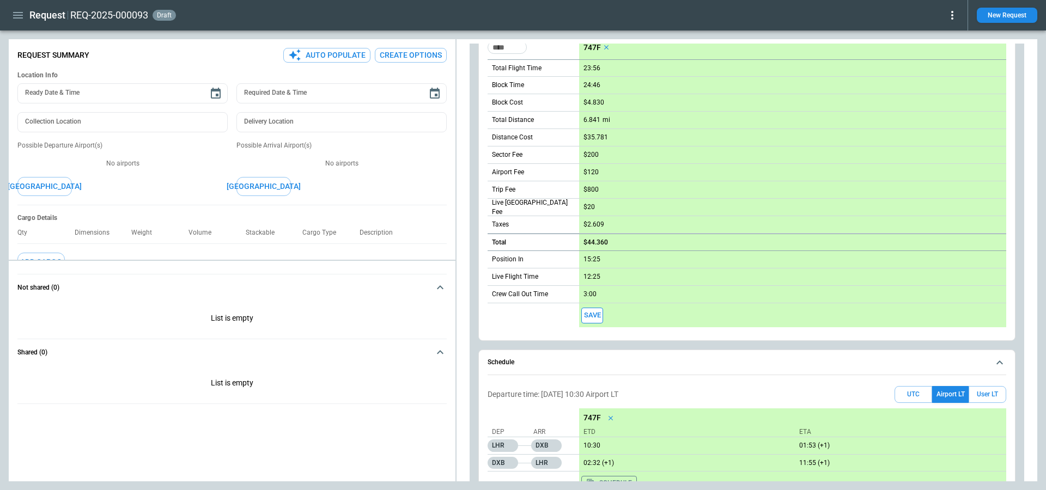
scroll to position [375, 0]
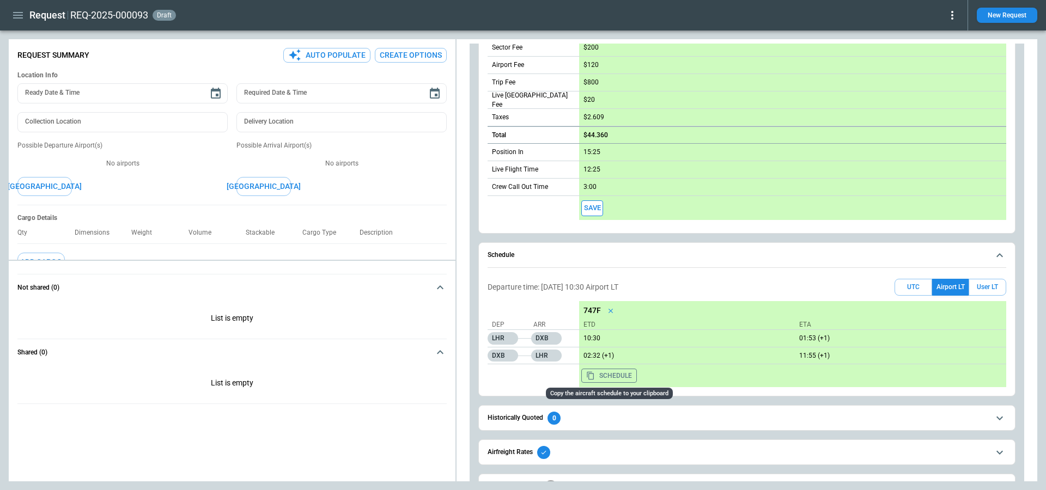
click at [622, 377] on button "Schedule" at bounding box center [609, 376] width 56 height 14
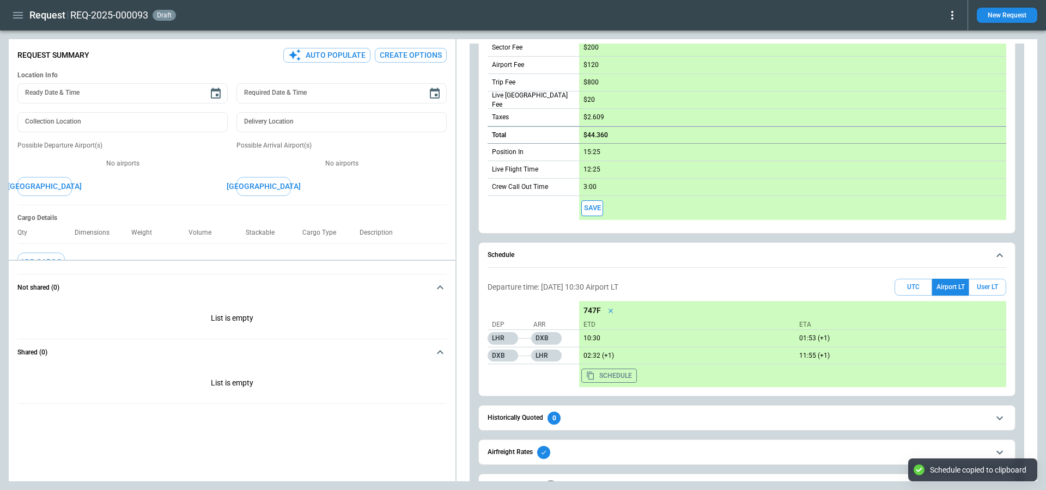
scroll to position [155, 0]
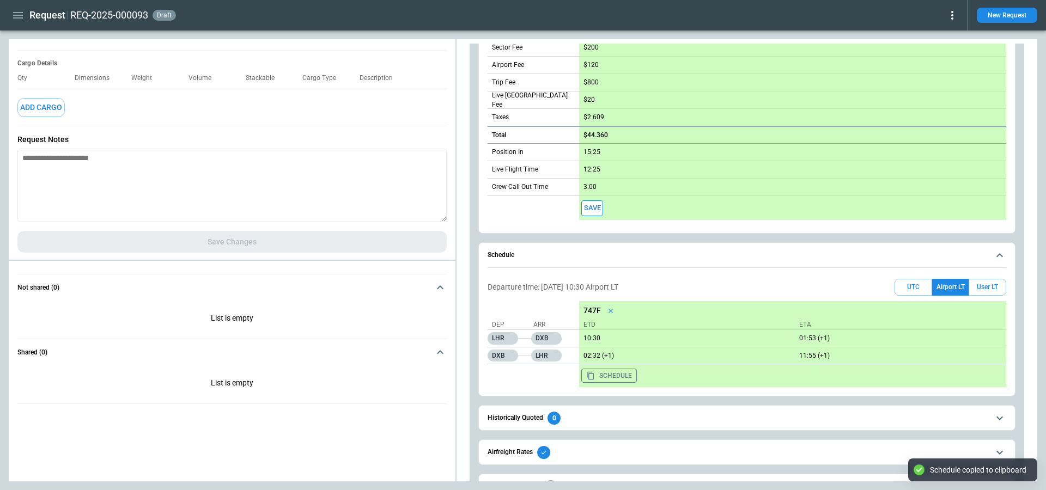
type textarea "*"
click at [216, 186] on textarea at bounding box center [231, 186] width 429 height 74
paste textarea "**********"
type textarea "**********"
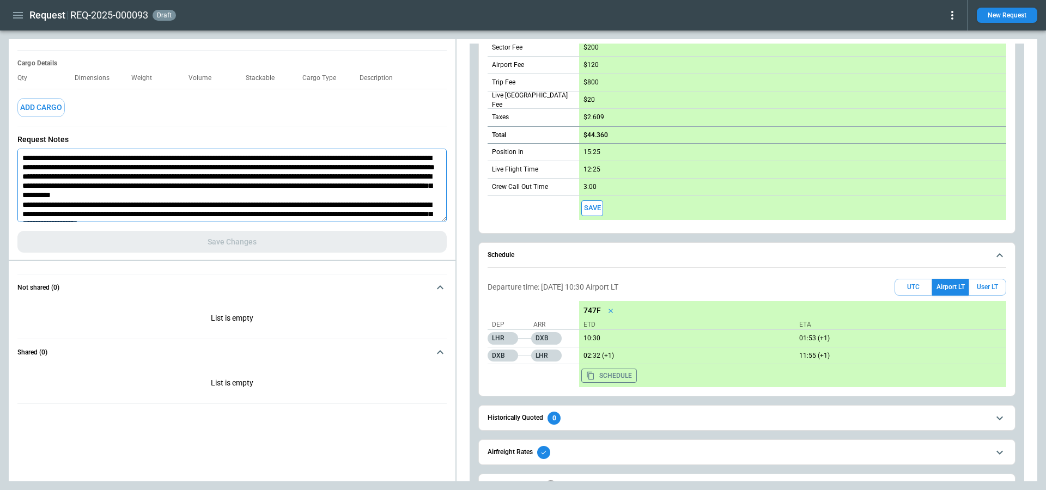
type textarea "*"
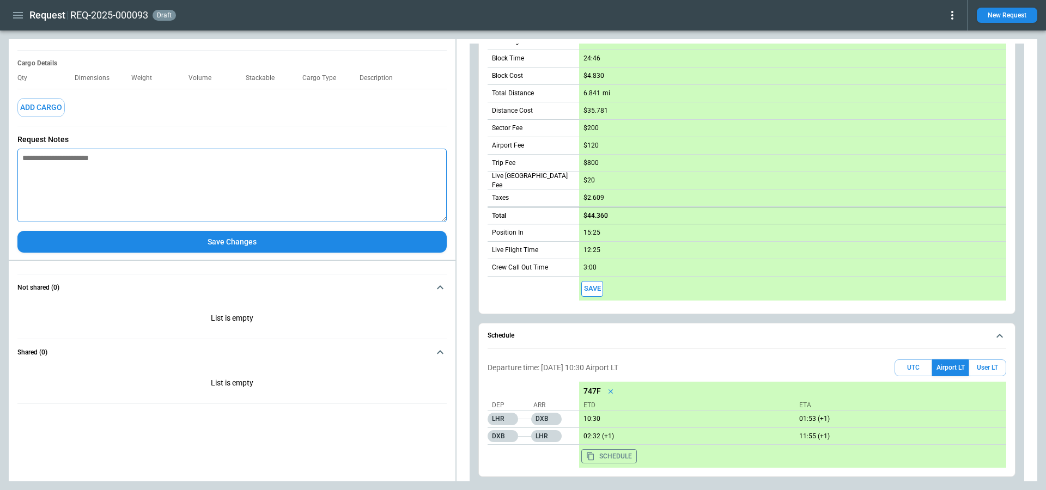
scroll to position [314, 0]
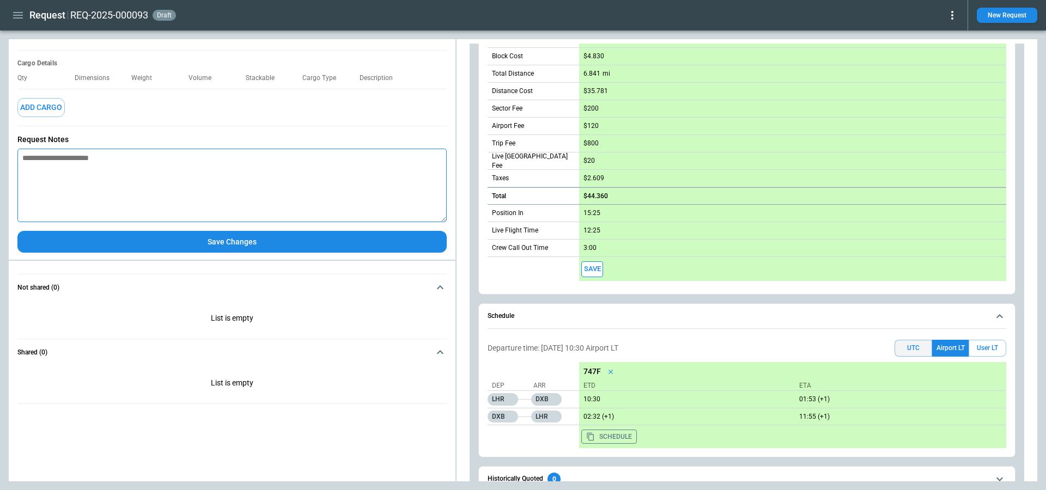
click at [919, 349] on button "UTC" at bounding box center [914, 348] width 38 height 17
type textarea "*"
click at [945, 345] on button "Airport LT" at bounding box center [950, 348] width 37 height 17
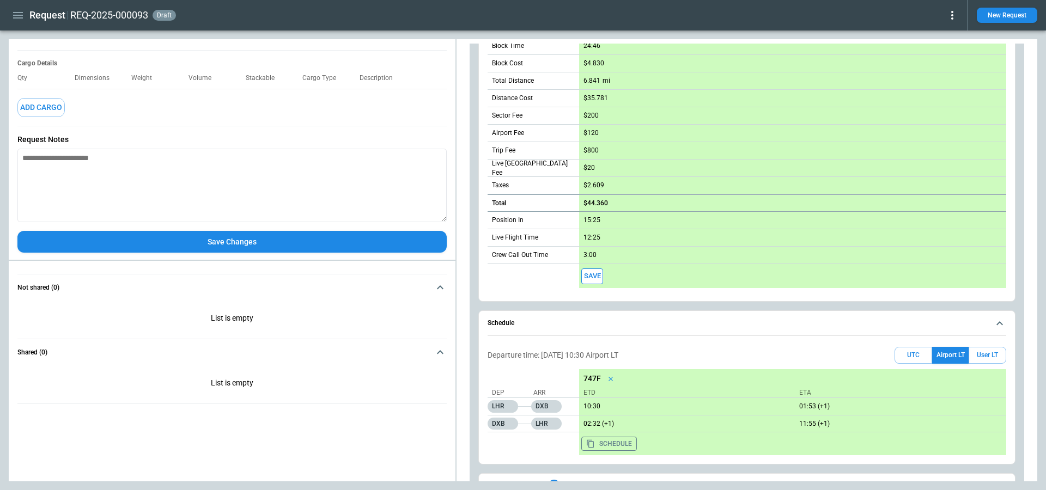
scroll to position [311, 0]
